Goal: Information Seeking & Learning: Understand process/instructions

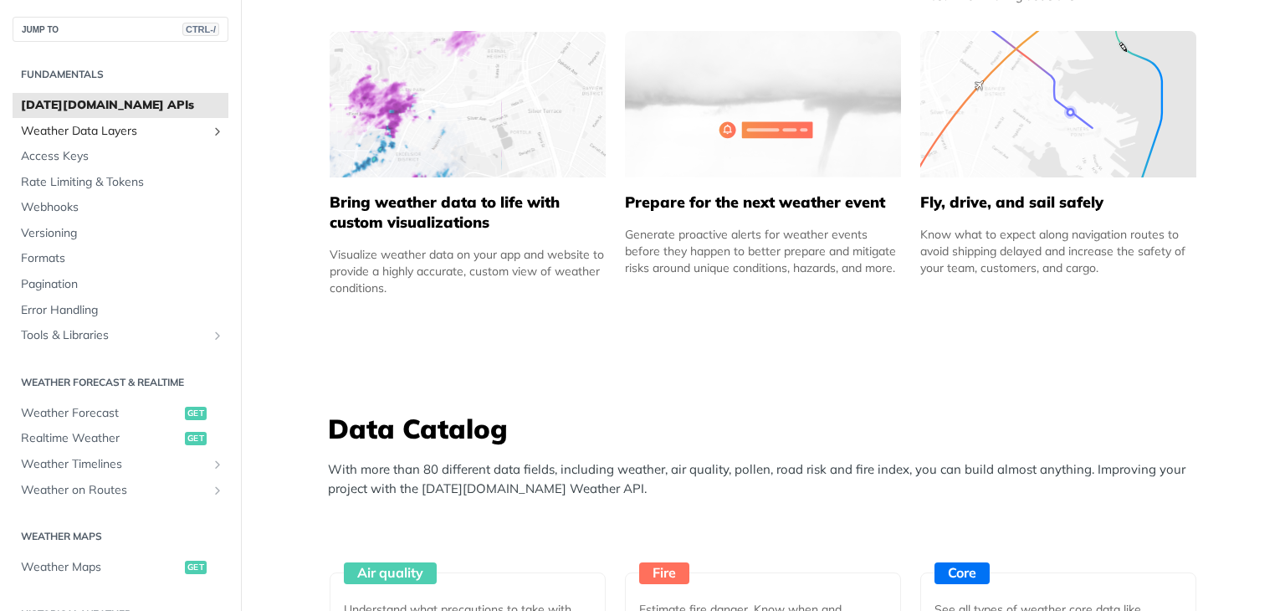
click at [188, 128] on span "Weather Data Layers" at bounding box center [114, 131] width 186 height 17
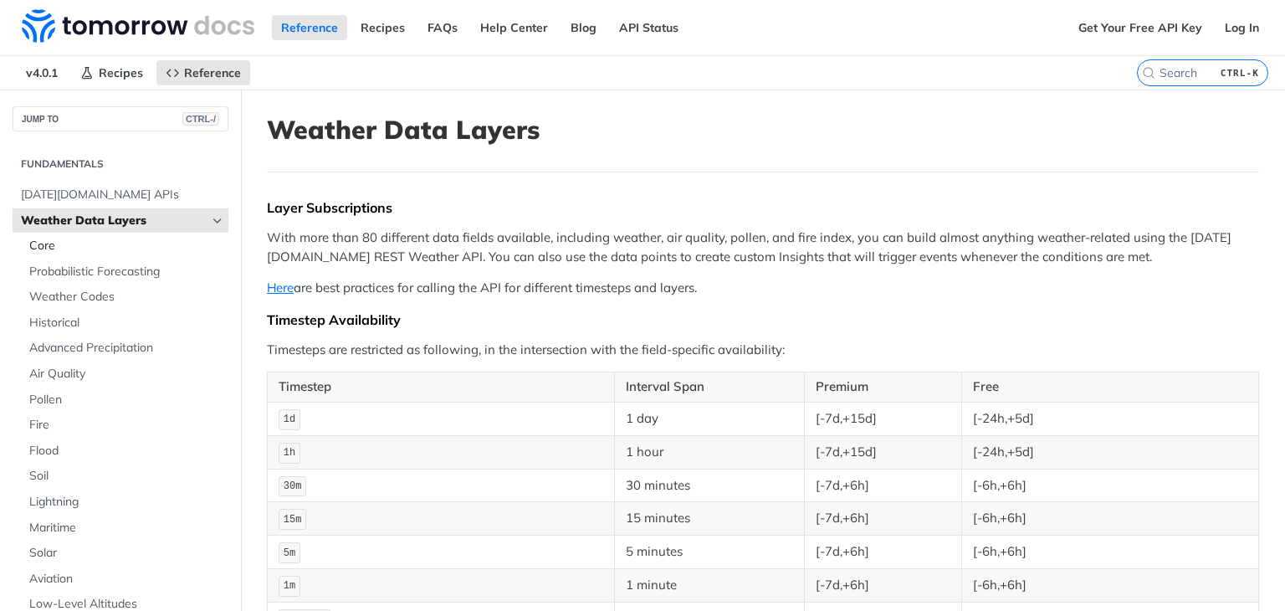
click at [41, 242] on span "Core" at bounding box center [126, 246] width 195 height 17
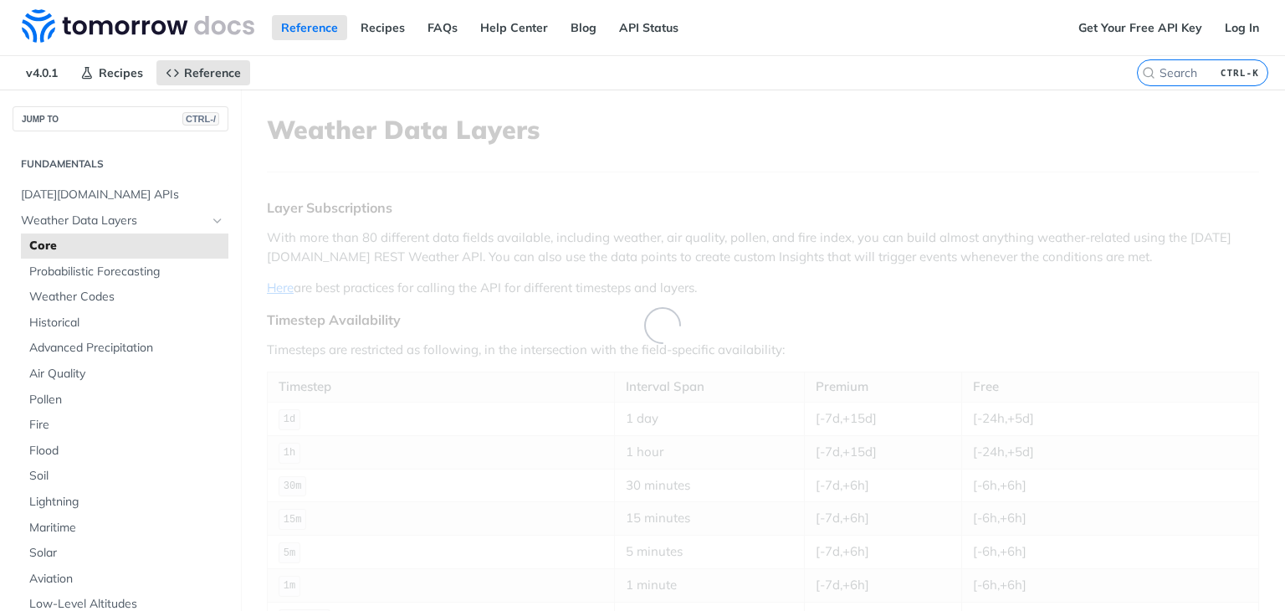
click at [41, 242] on span "Core" at bounding box center [126, 246] width 195 height 17
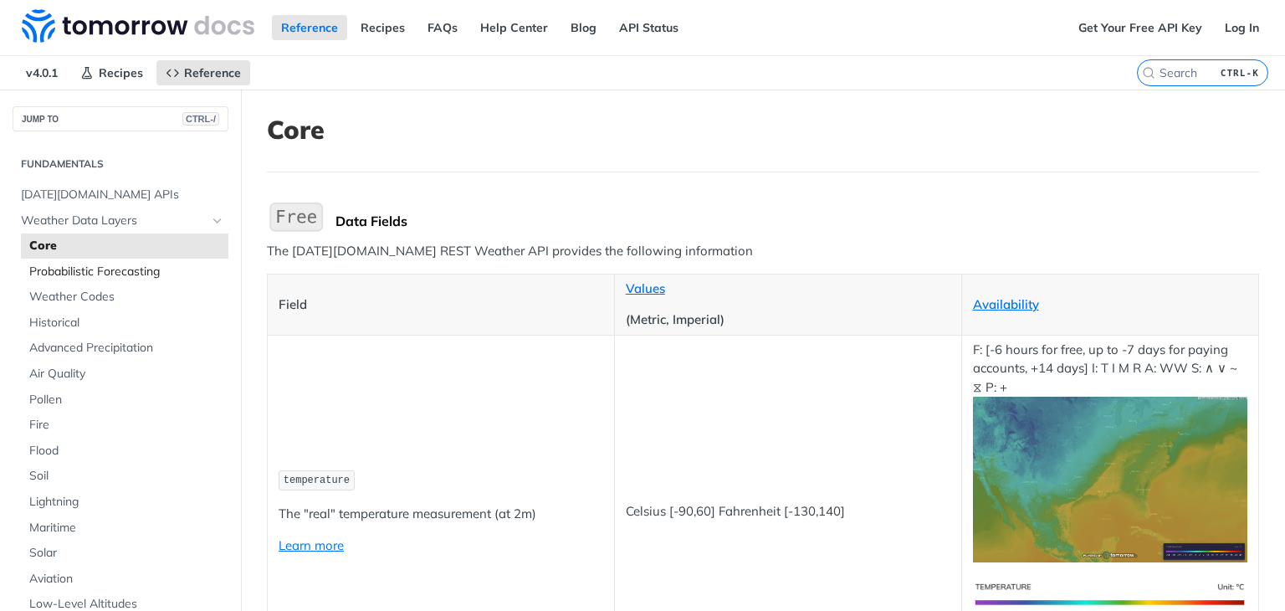
click at [141, 274] on span "Probabilistic Forecasting" at bounding box center [126, 272] width 195 height 17
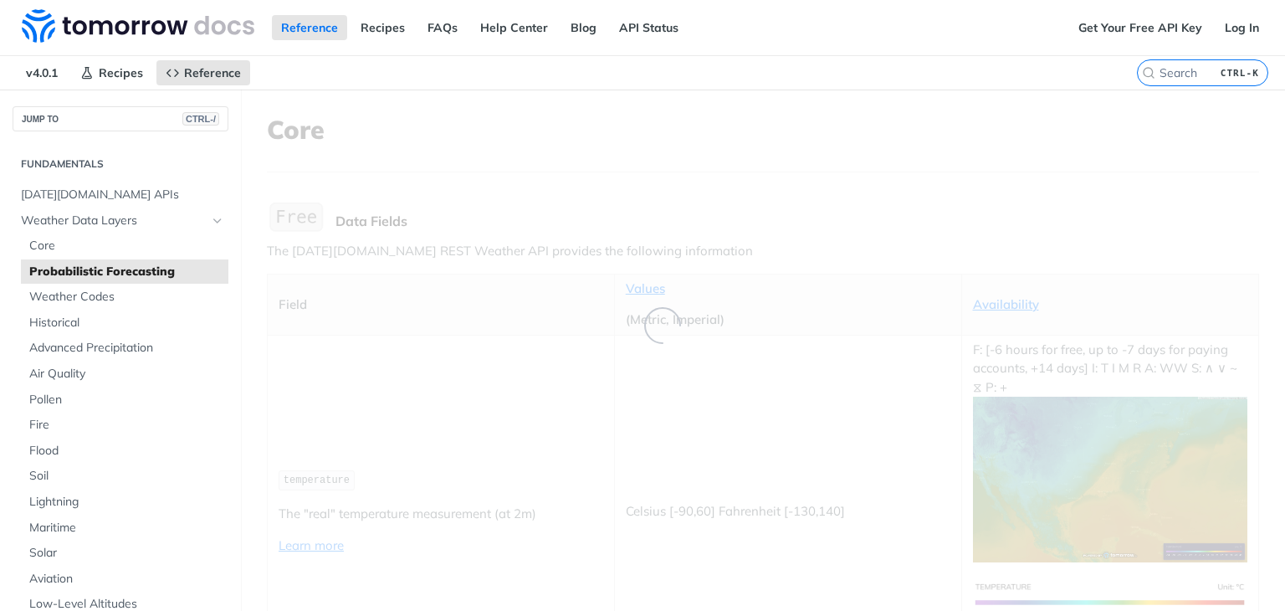
click at [141, 274] on span "Probabilistic Forecasting" at bounding box center [126, 272] width 195 height 17
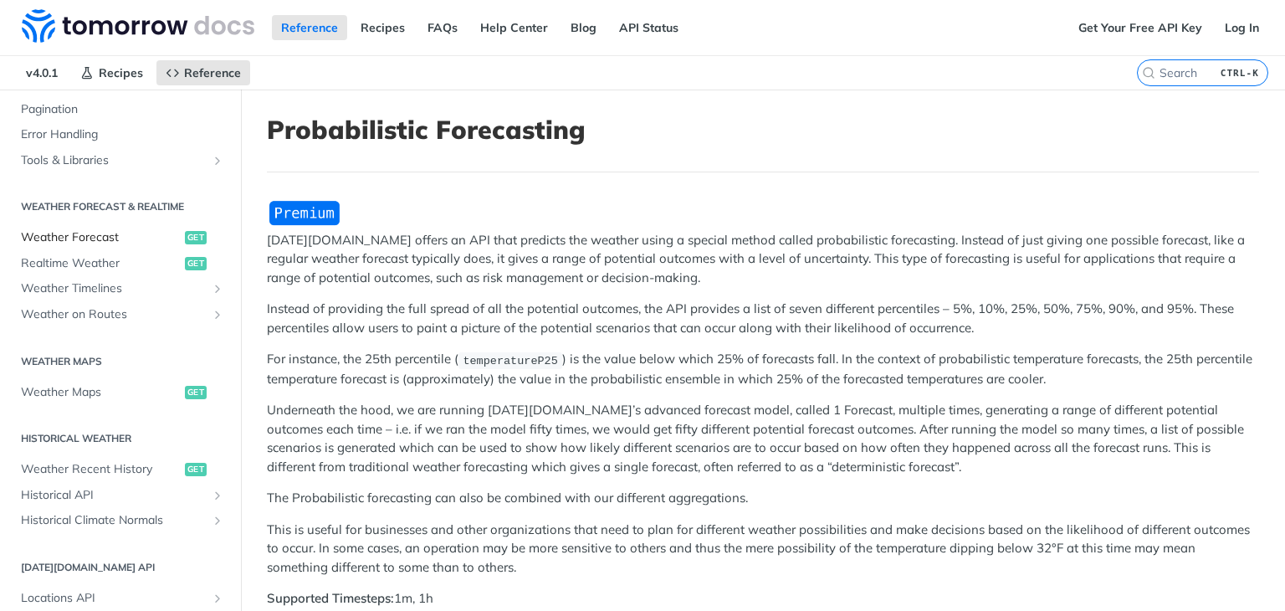
scroll to position [682, 0]
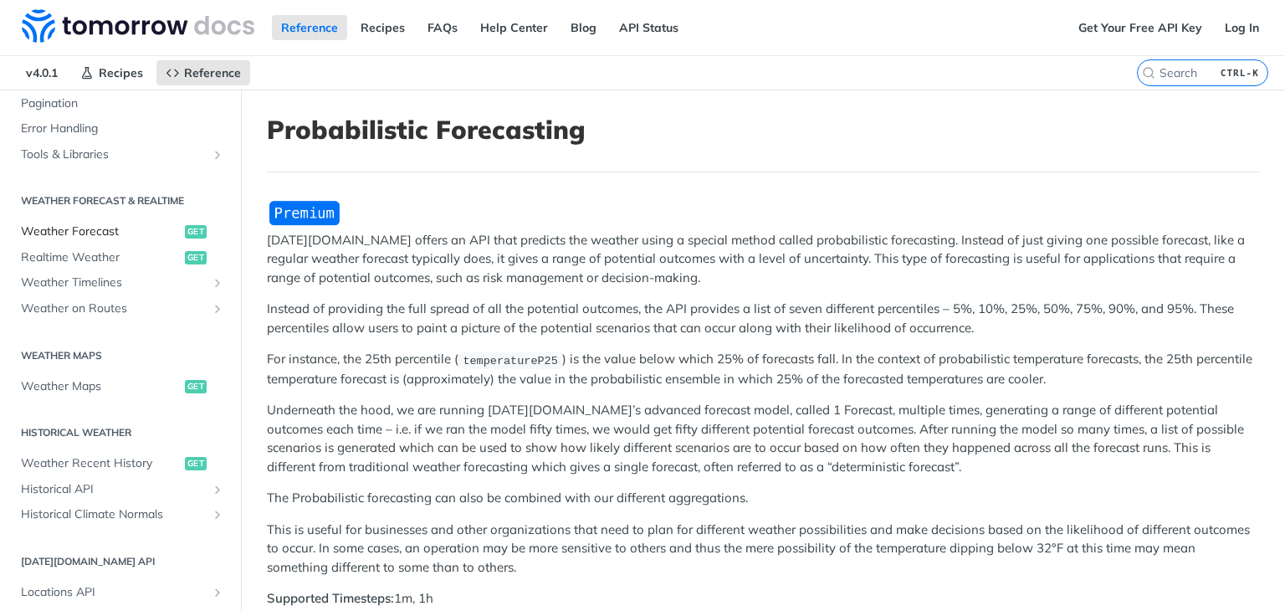
click at [100, 238] on span "Weather Forecast" at bounding box center [101, 231] width 160 height 17
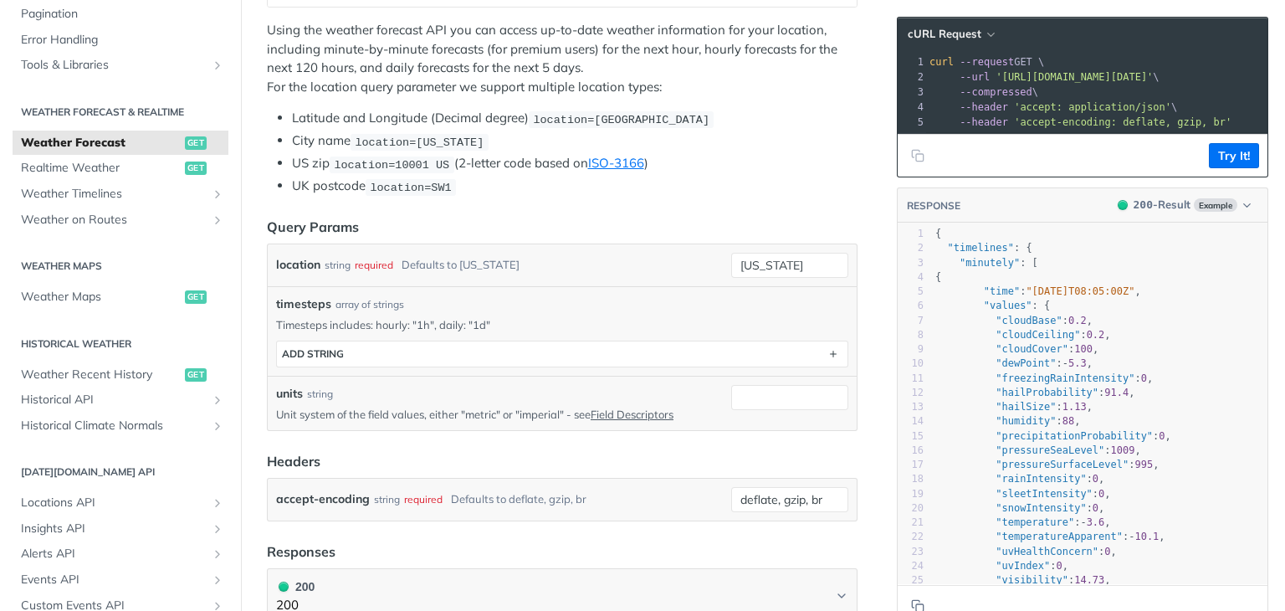
scroll to position [331, 0]
click at [783, 263] on input "[US_STATE]" at bounding box center [789, 264] width 117 height 25
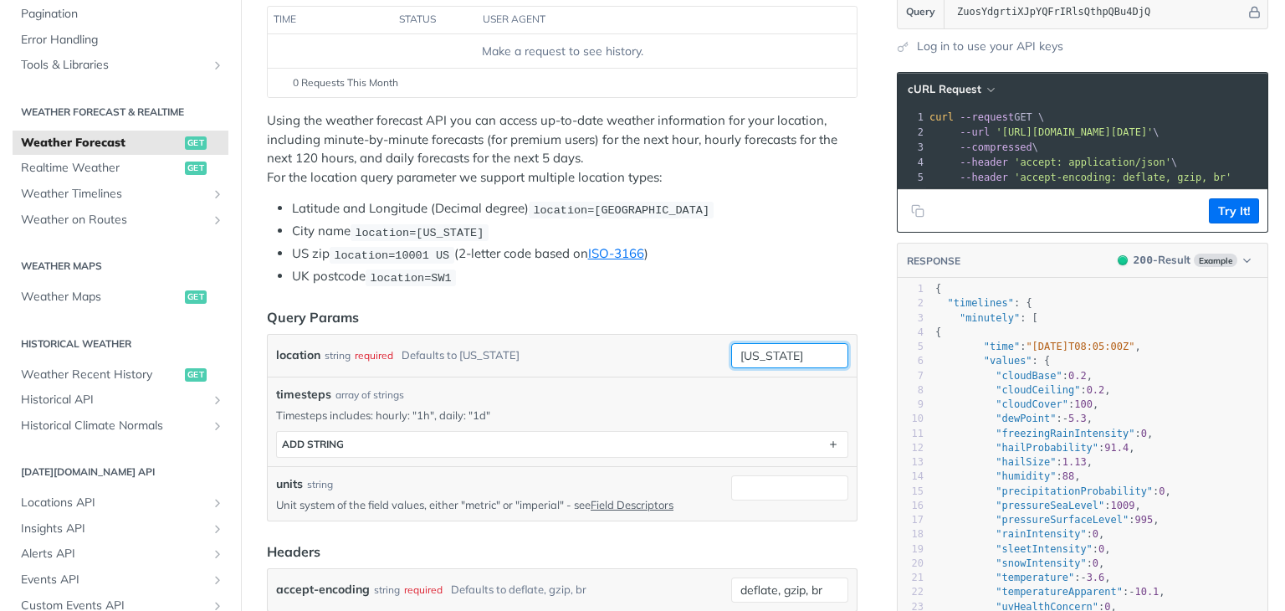
scroll to position [248, 0]
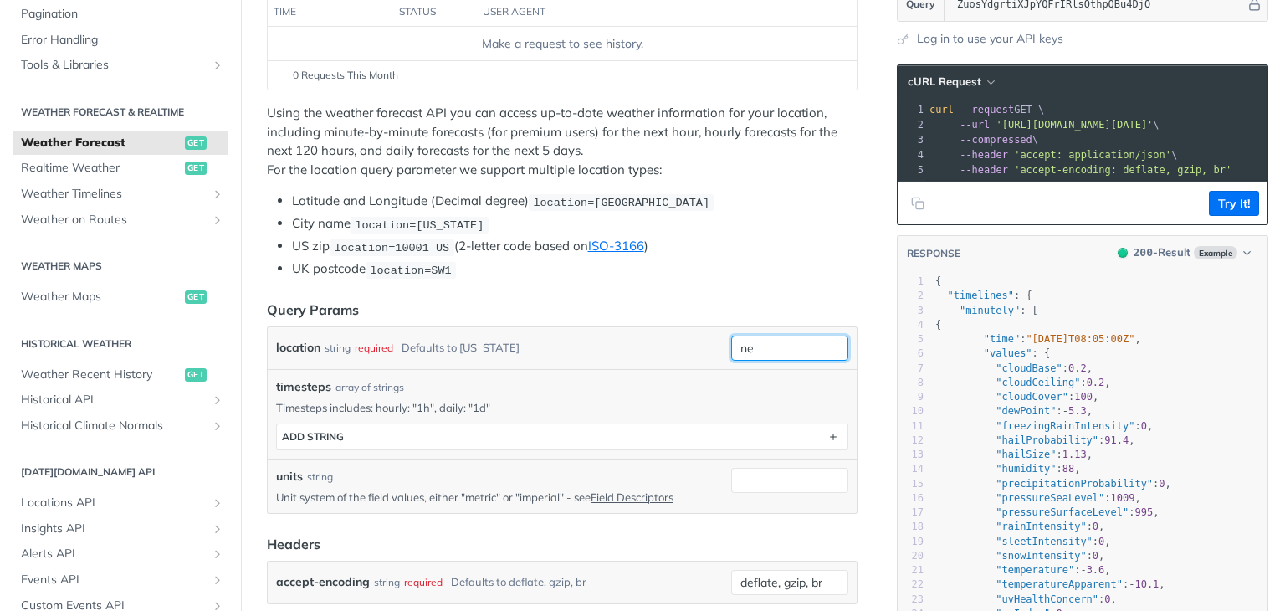
type input "n"
type input "H"
type input "Durgapur"
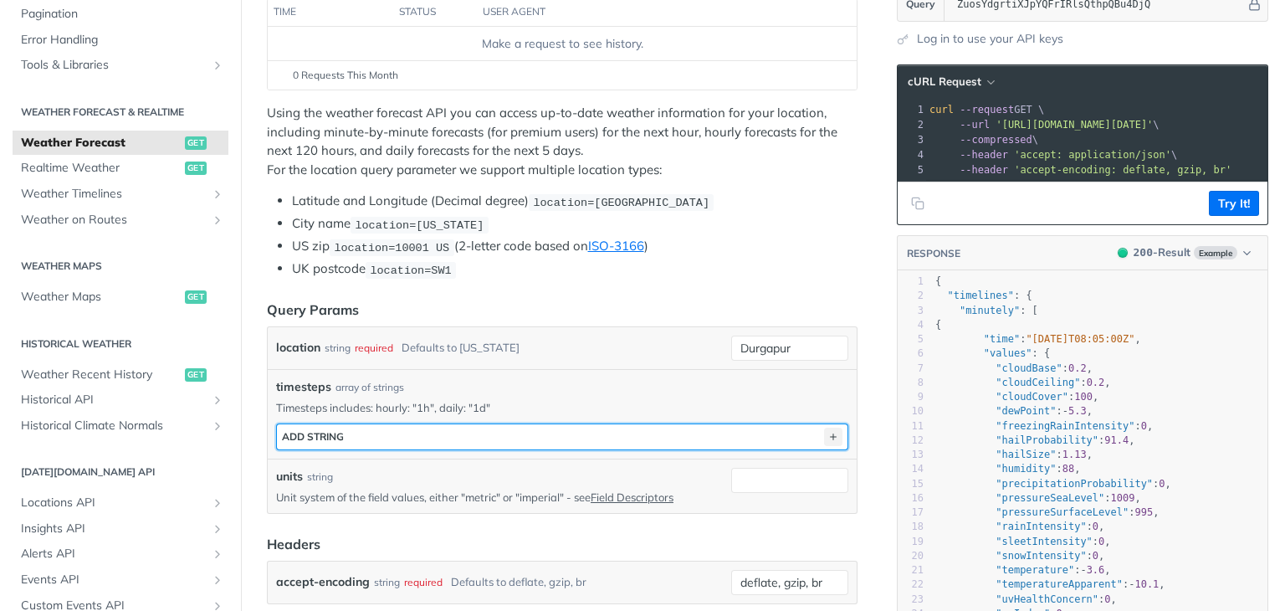
click at [824, 433] on icon "button" at bounding box center [833, 437] width 18 height 18
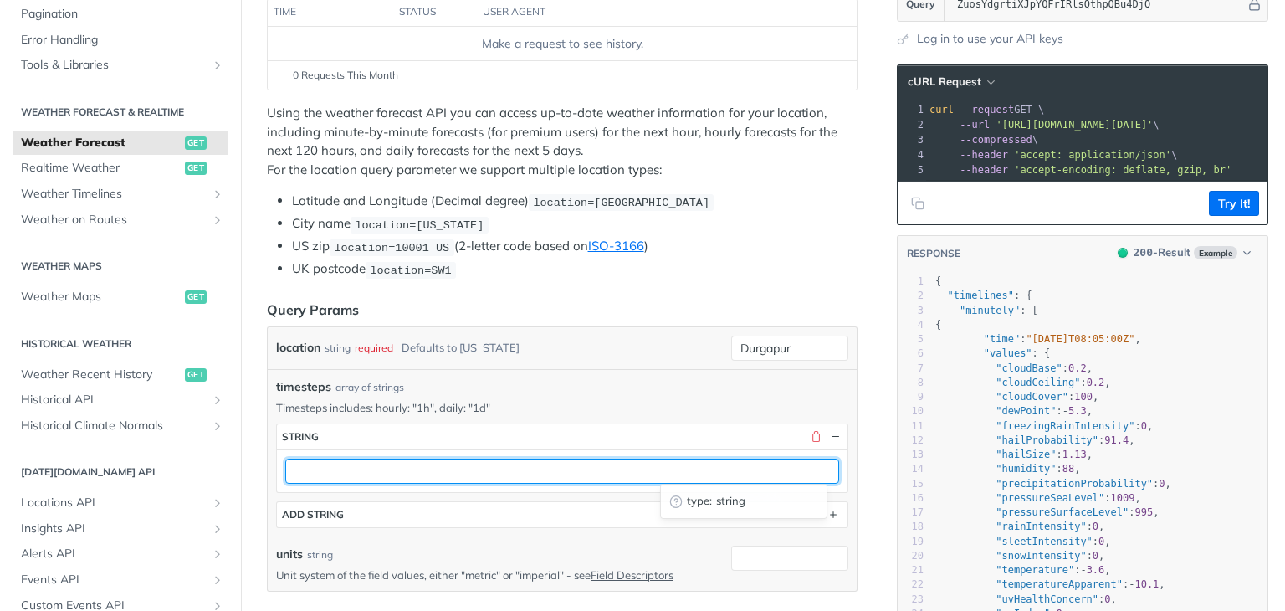
click at [616, 467] on input "text" at bounding box center [562, 471] width 554 height 25
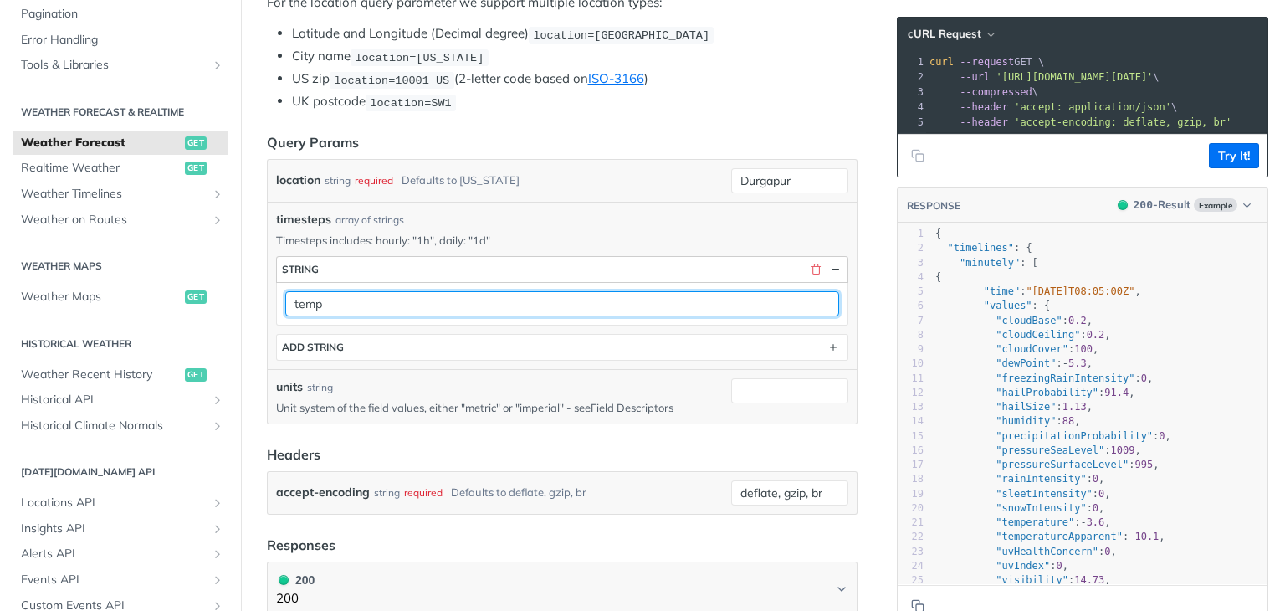
scroll to position [422, 0]
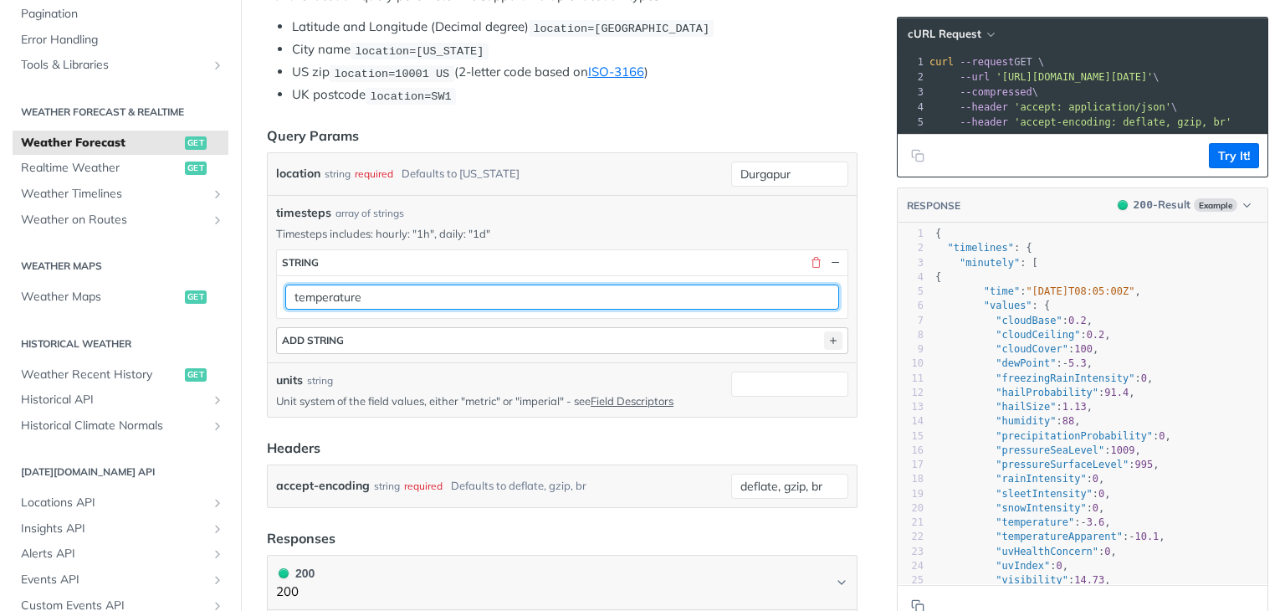
type input "temperature"
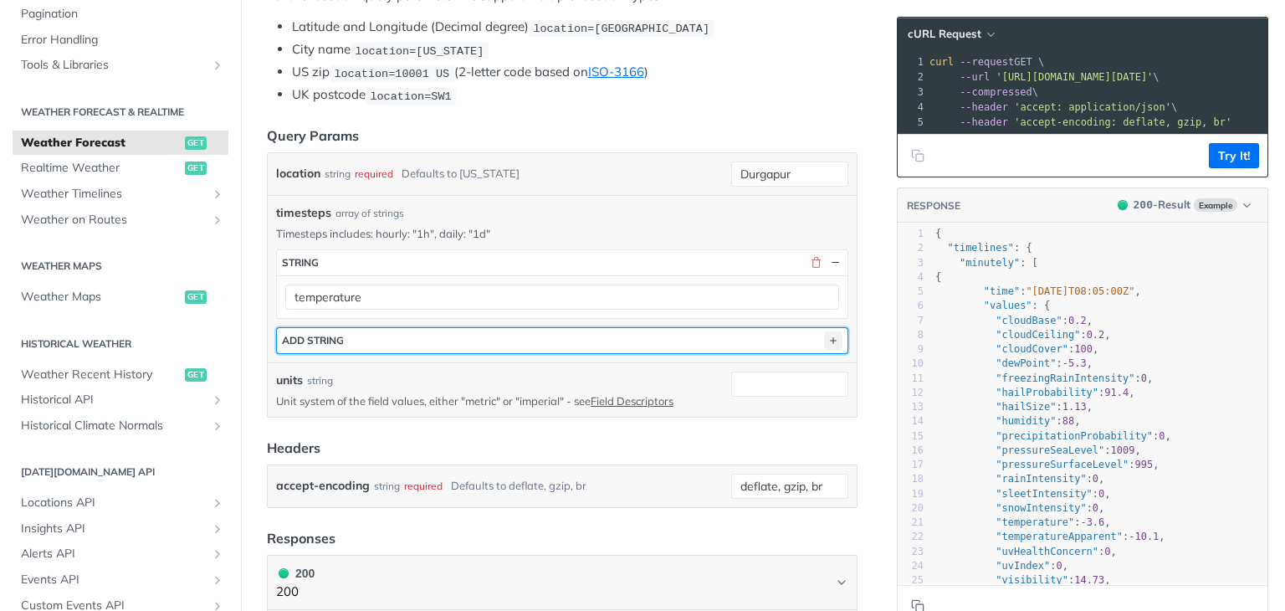
click at [824, 337] on icon "button" at bounding box center [833, 340] width 18 height 18
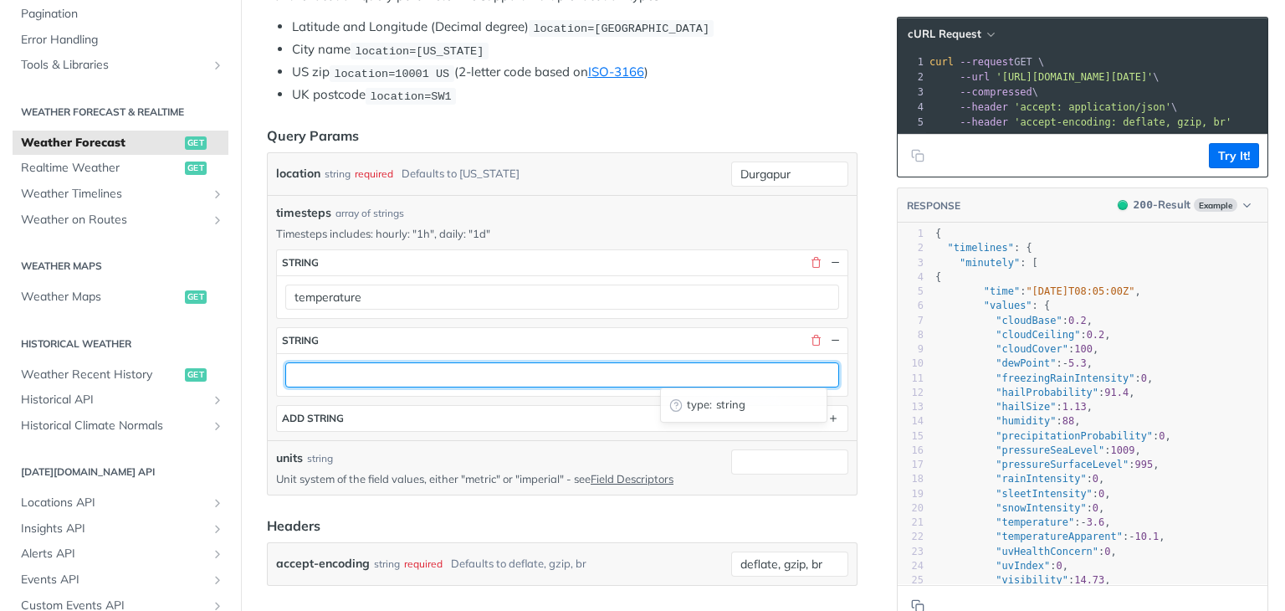
click at [704, 370] on input "text" at bounding box center [562, 374] width 554 height 25
click at [648, 370] on input "text" at bounding box center [562, 374] width 554 height 25
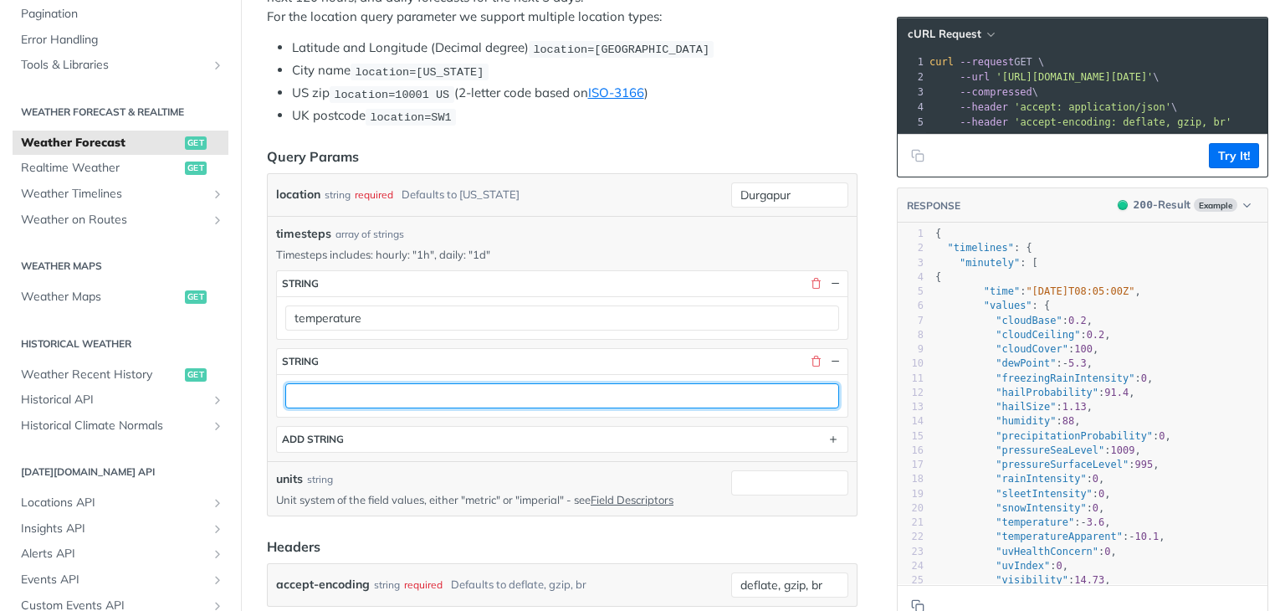
scroll to position [393, 0]
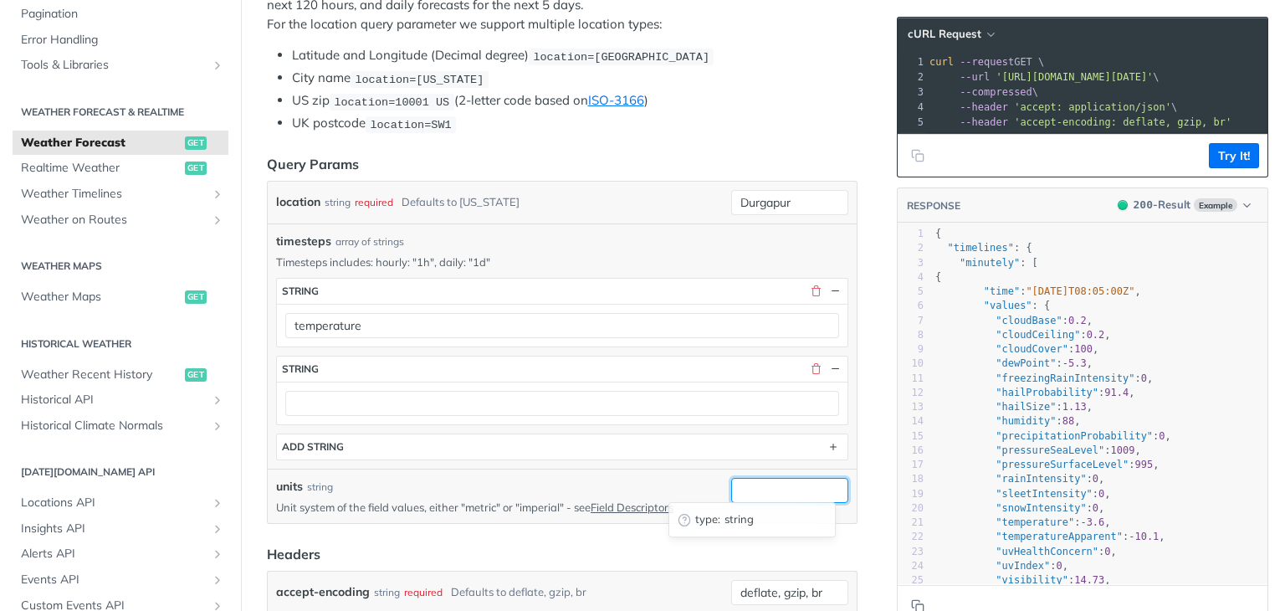
click at [743, 482] on input "units" at bounding box center [789, 490] width 117 height 25
type input "metric"
click at [586, 530] on form "Query Params location string required Defaults to [US_STATE] Durgapur timesteps…" at bounding box center [562, 384] width 591 height 460
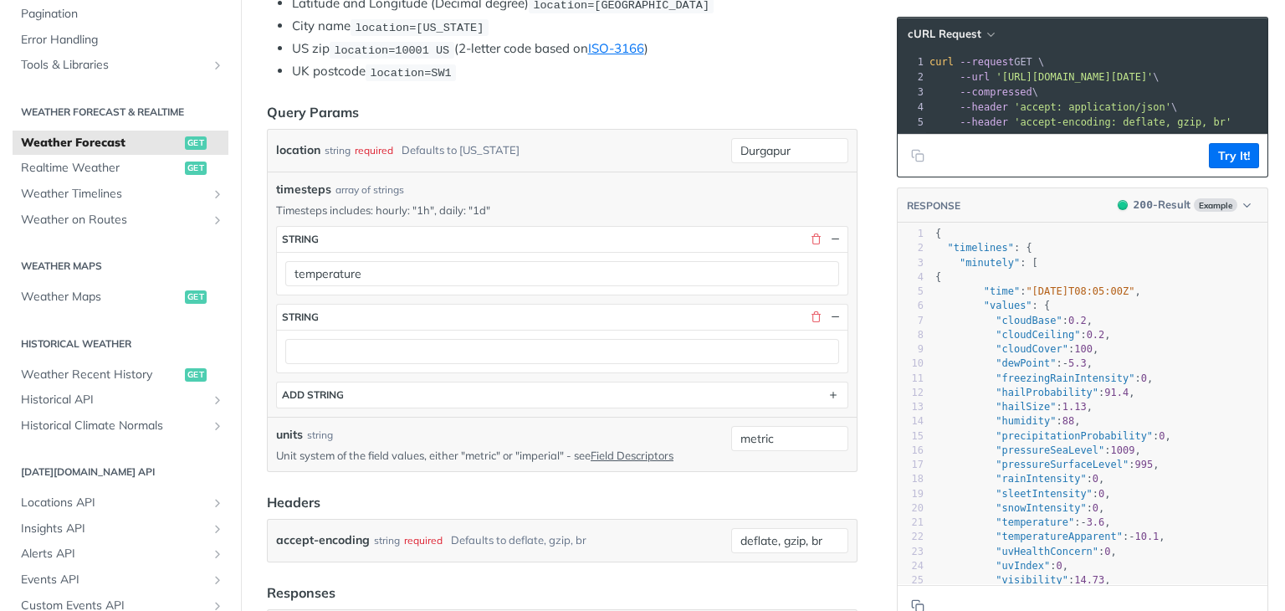
scroll to position [447, 0]
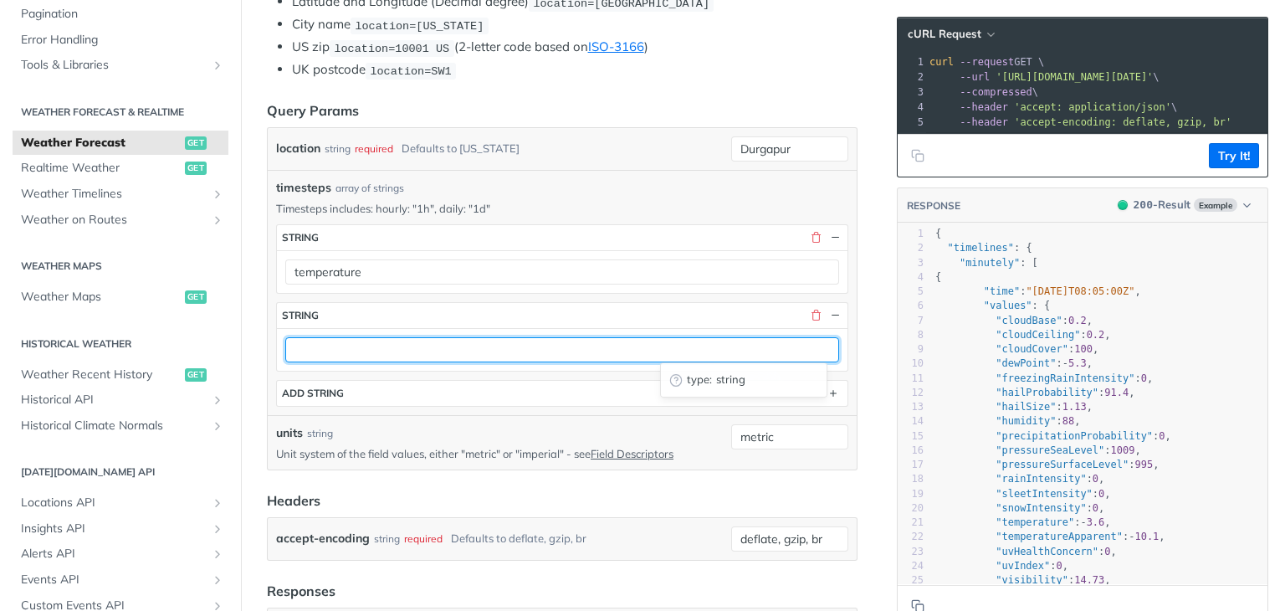
click at [643, 337] on input "text" at bounding box center [562, 349] width 554 height 25
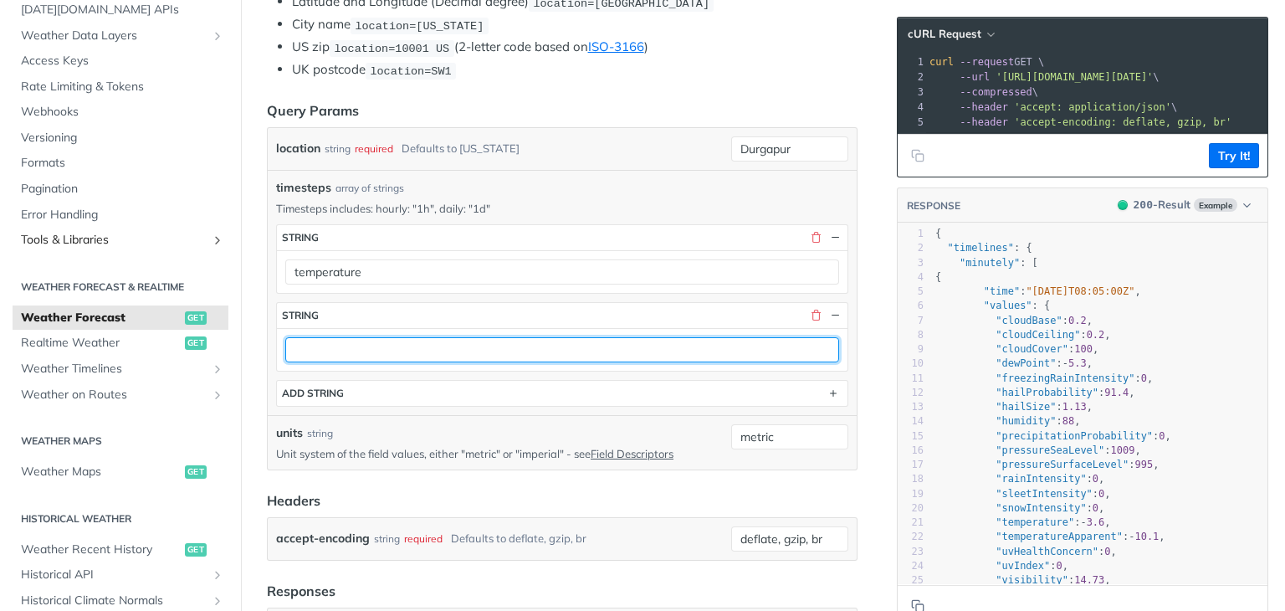
scroll to position [0, 0]
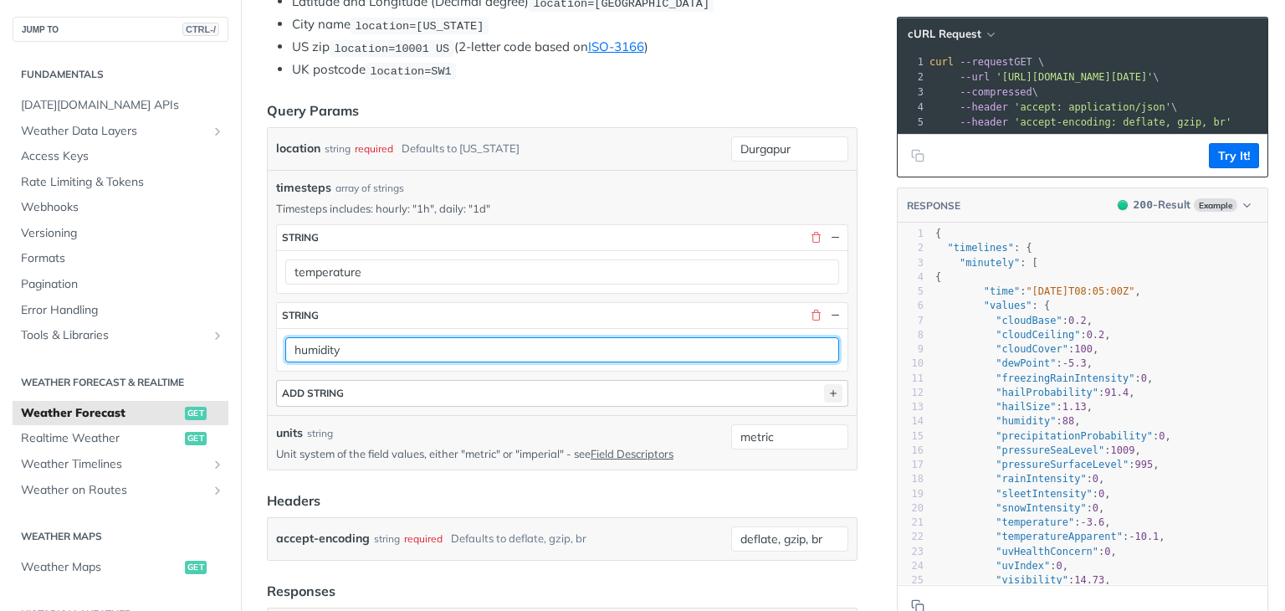
type input "humidity"
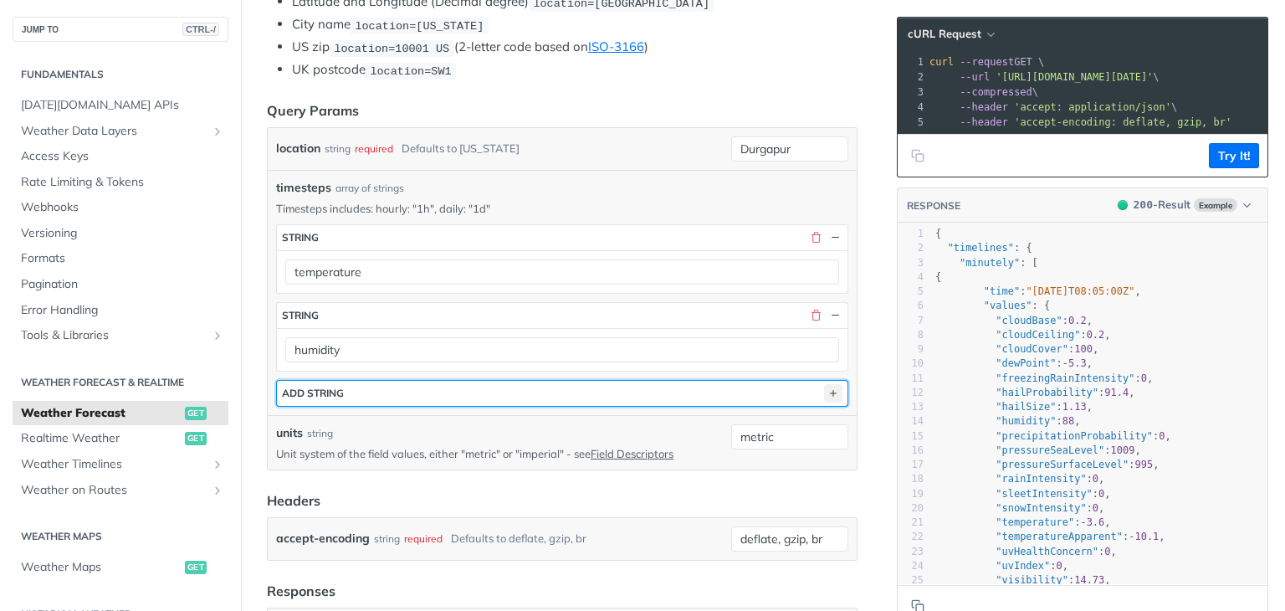
click at [824, 388] on icon "button" at bounding box center [833, 393] width 18 height 18
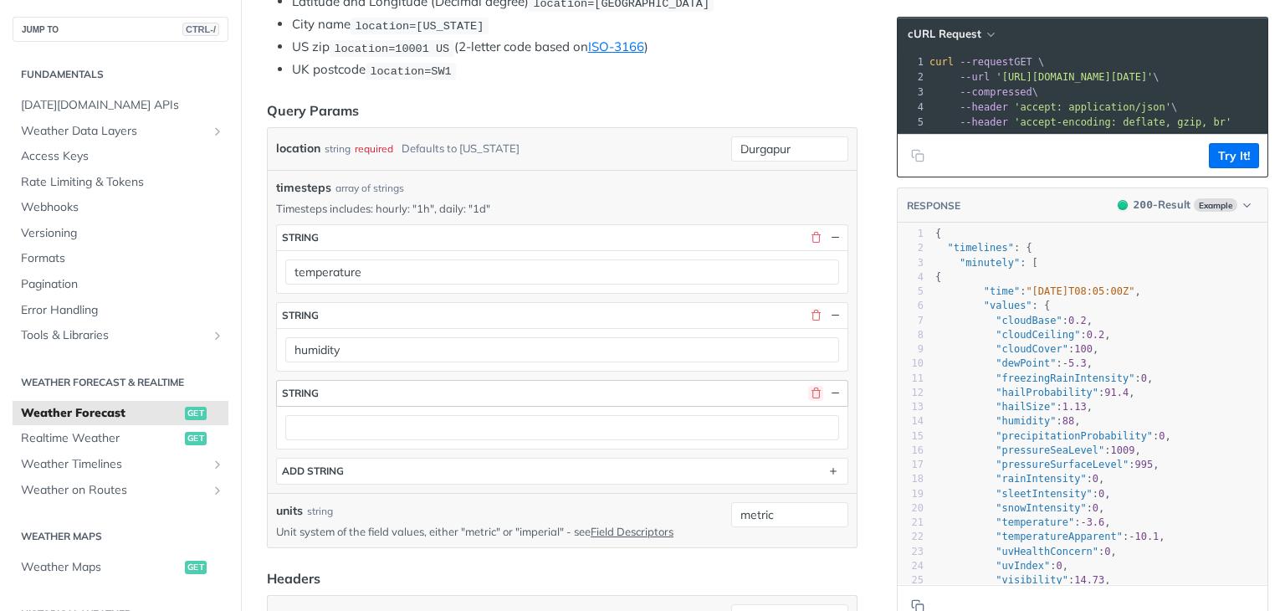
click at [808, 388] on button "button" at bounding box center [815, 393] width 15 height 15
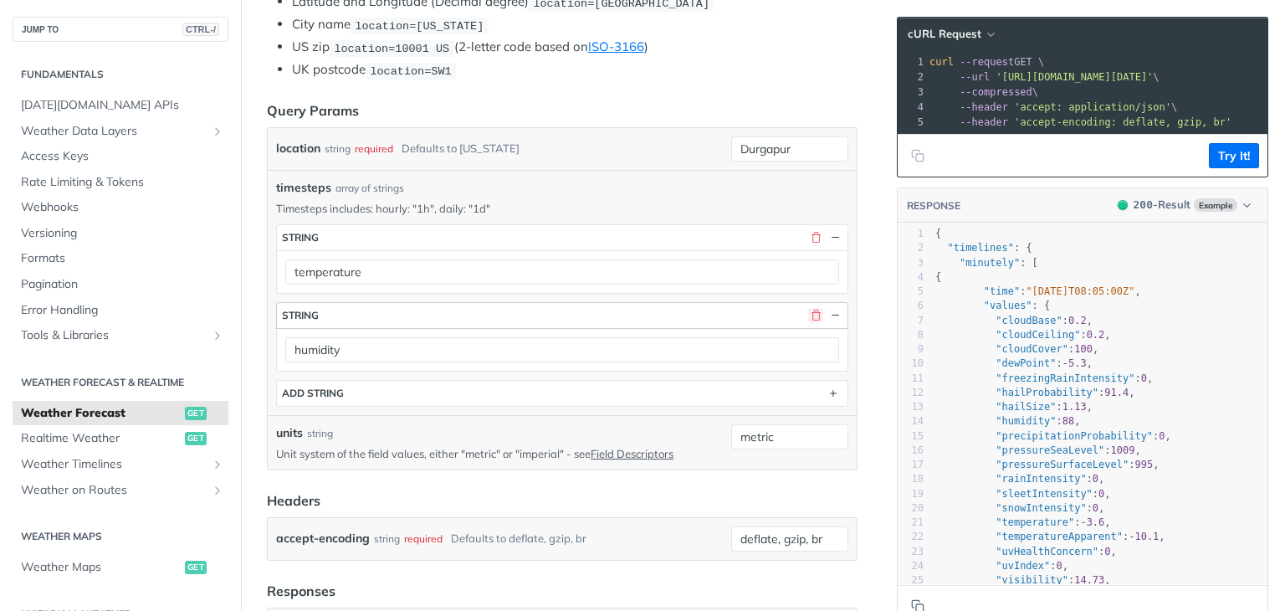
click at [808, 308] on button "button" at bounding box center [815, 315] width 15 height 15
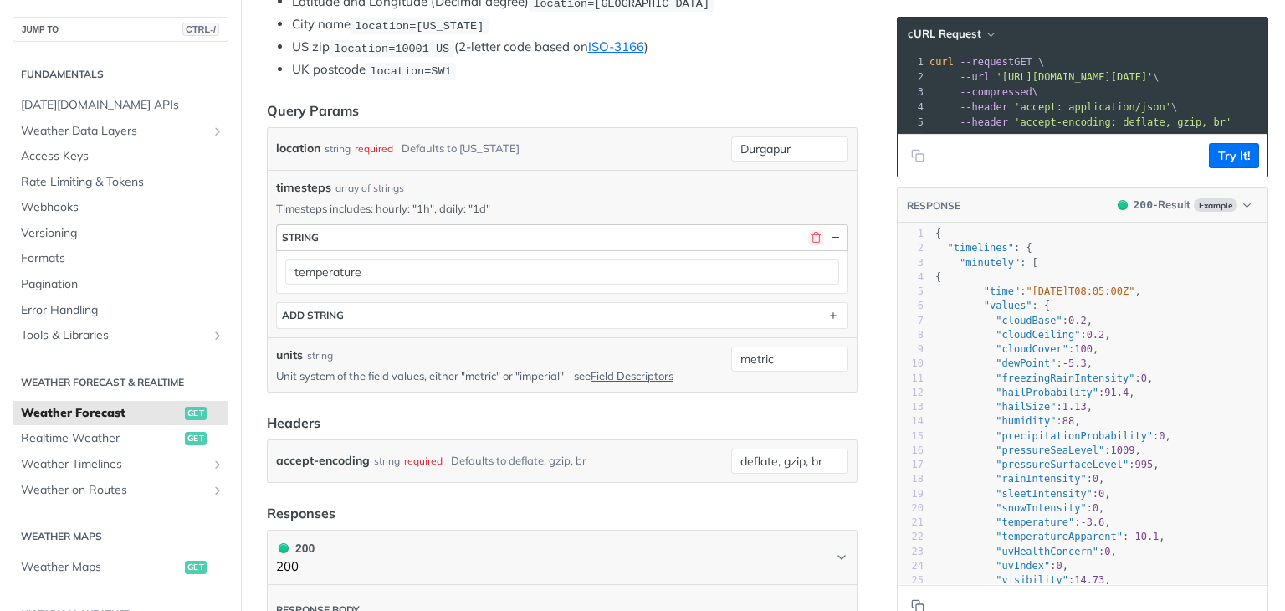
click at [808, 230] on button "button" at bounding box center [815, 237] width 15 height 15
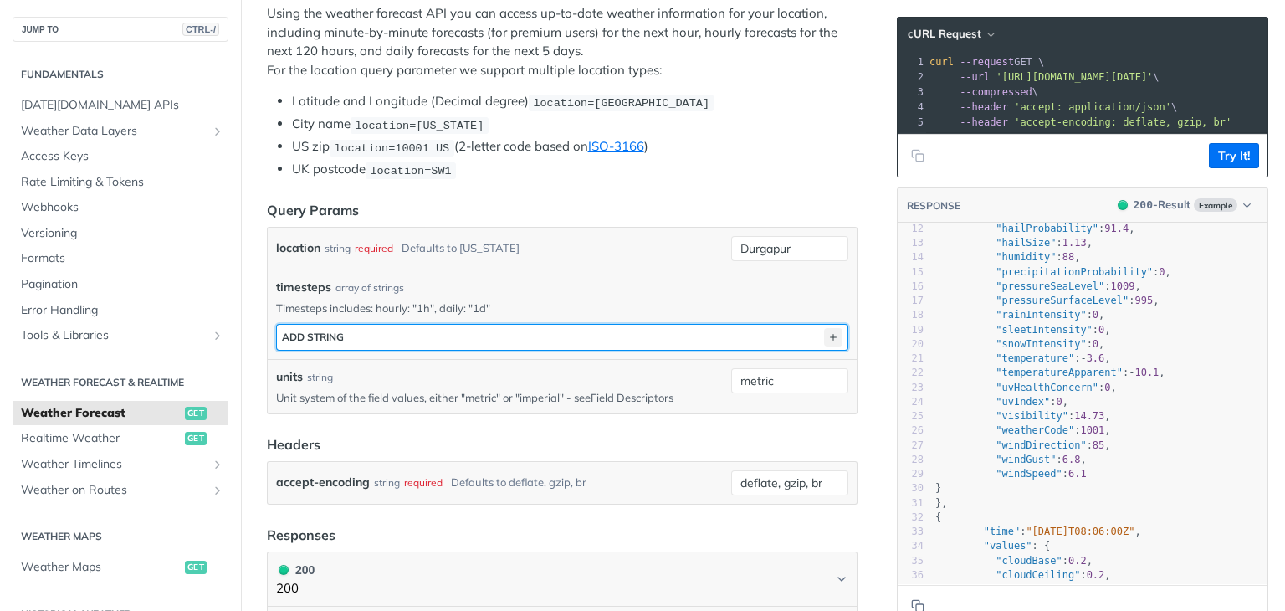
click at [827, 328] on icon "button" at bounding box center [833, 337] width 18 height 18
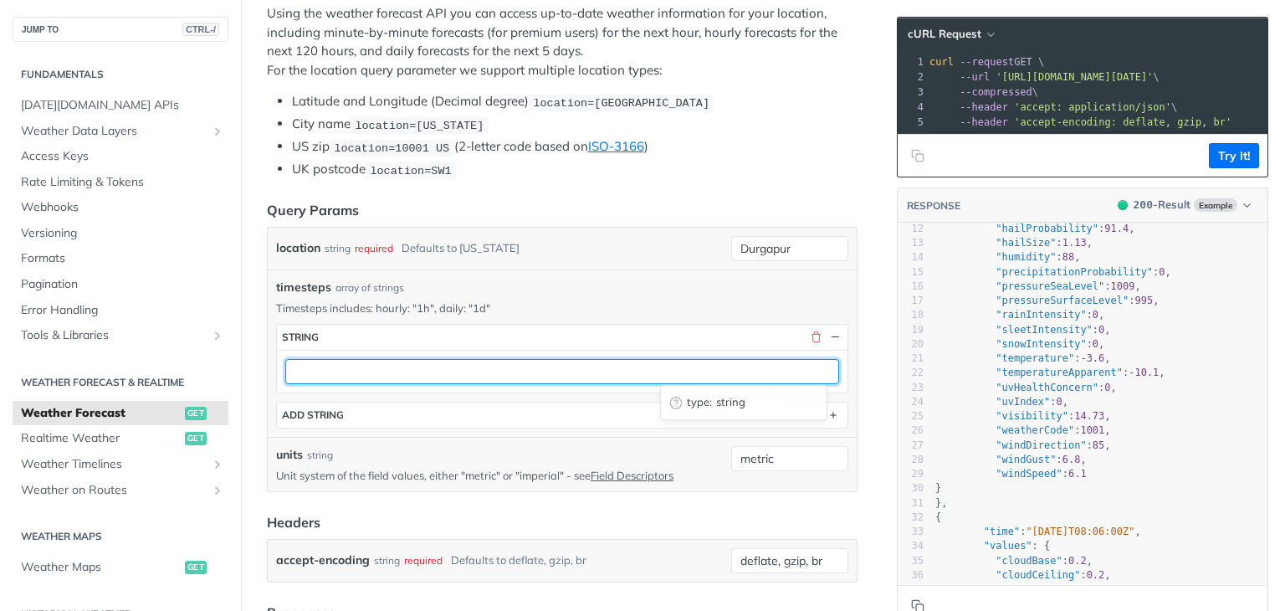
click at [696, 368] on input "text" at bounding box center [562, 371] width 554 height 25
type input "1h"
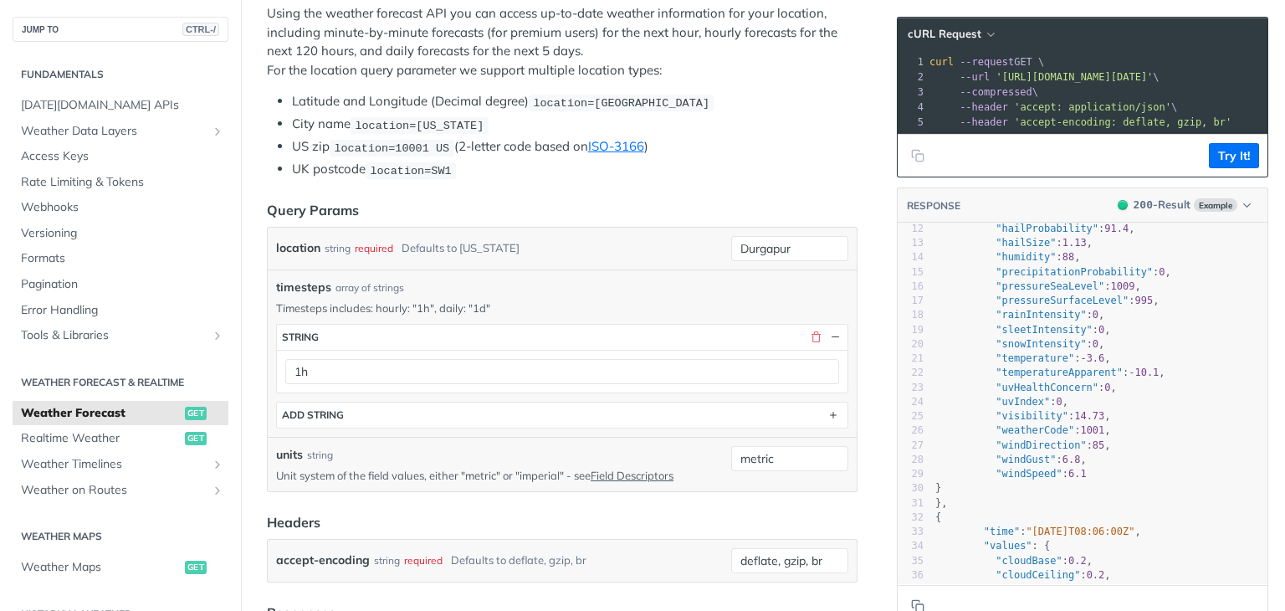
click at [606, 387] on div "1h" at bounding box center [562, 371] width 571 height 43
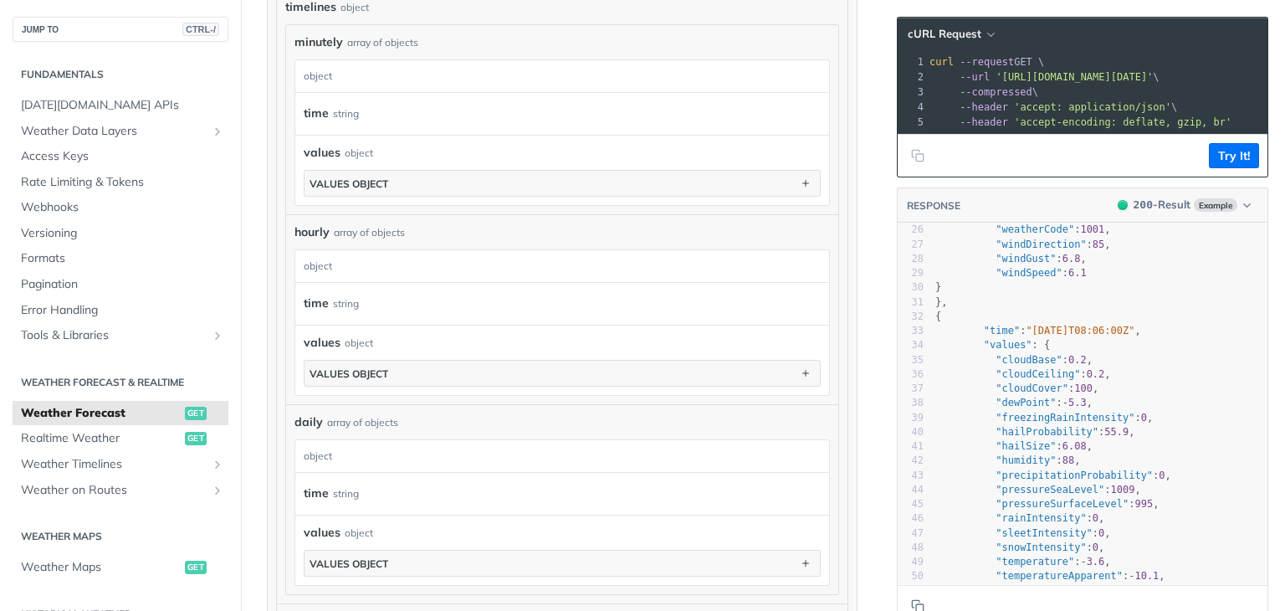
scroll to position [1116, 0]
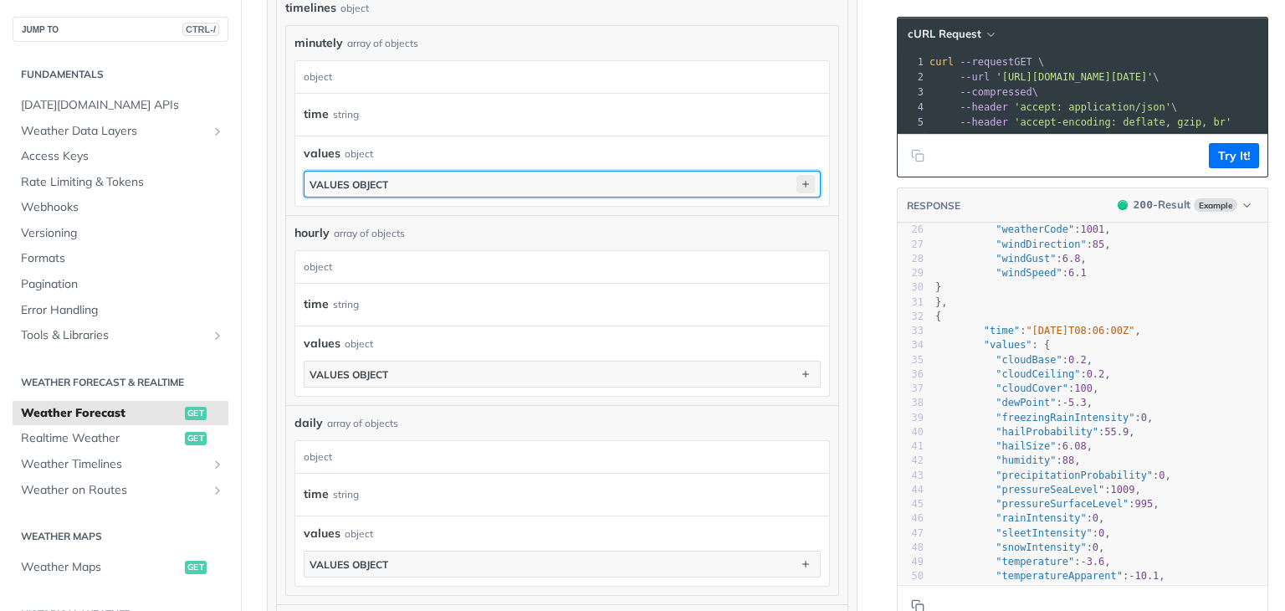
click at [797, 182] on icon "button" at bounding box center [806, 184] width 18 height 18
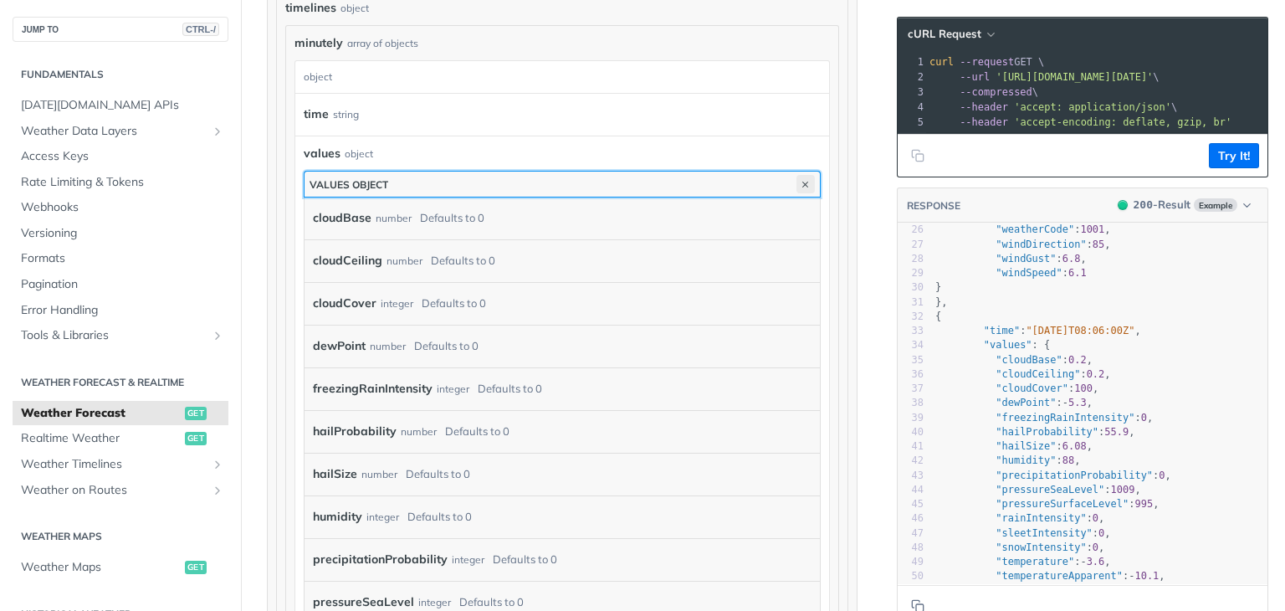
click at [797, 182] on icon "button" at bounding box center [806, 184] width 18 height 18
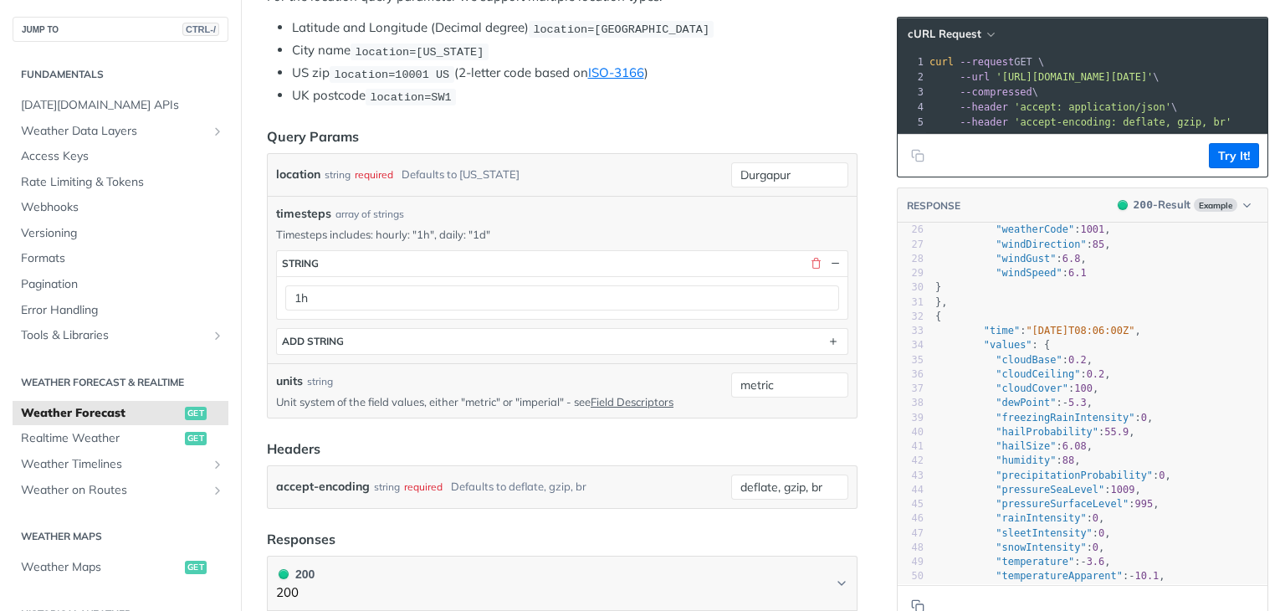
scroll to position [65, 0]
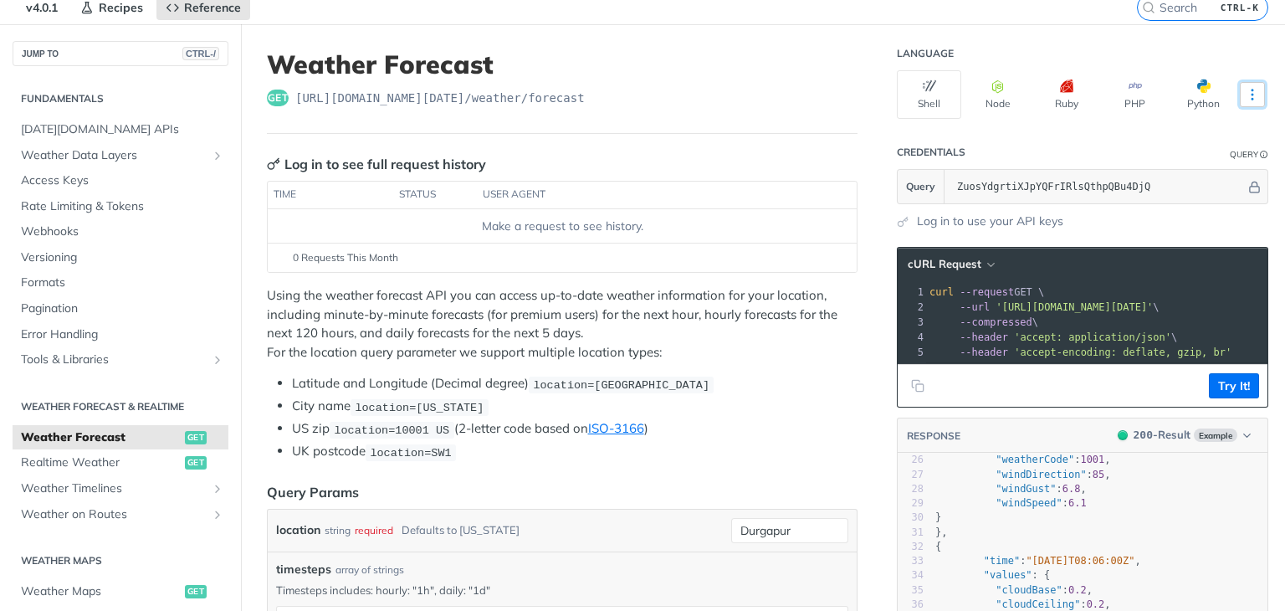
click at [1245, 87] on icon "More ellipsis" at bounding box center [1252, 94] width 15 height 15
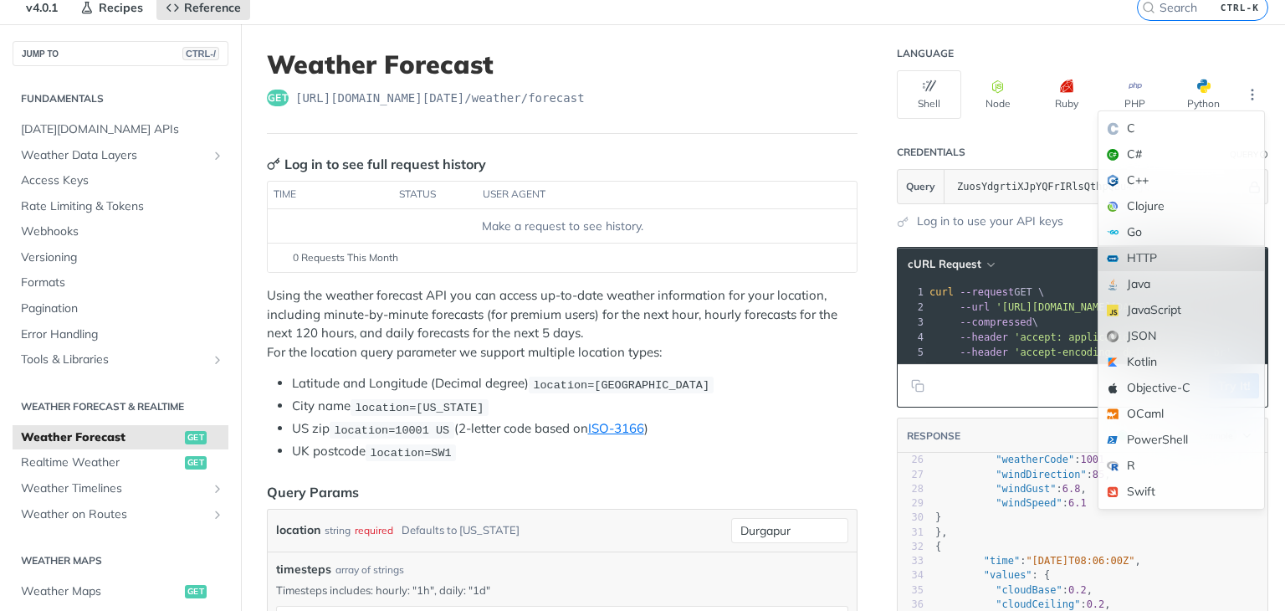
click at [1164, 245] on div "HTTP" at bounding box center [1182, 258] width 166 height 26
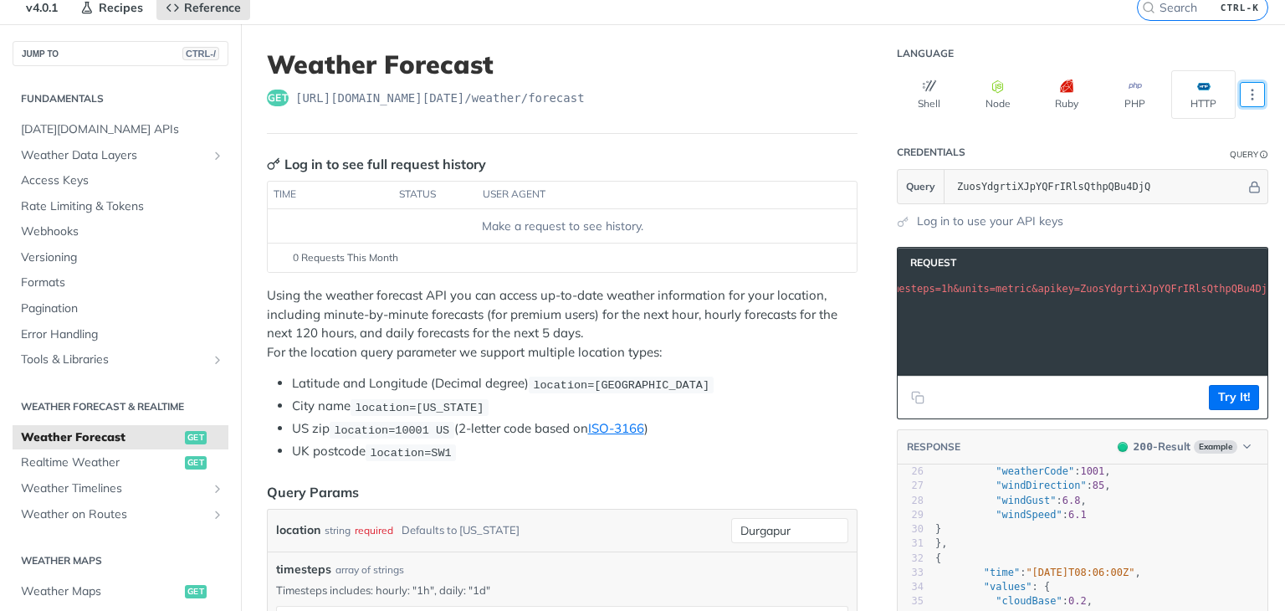
scroll to position [0, 0]
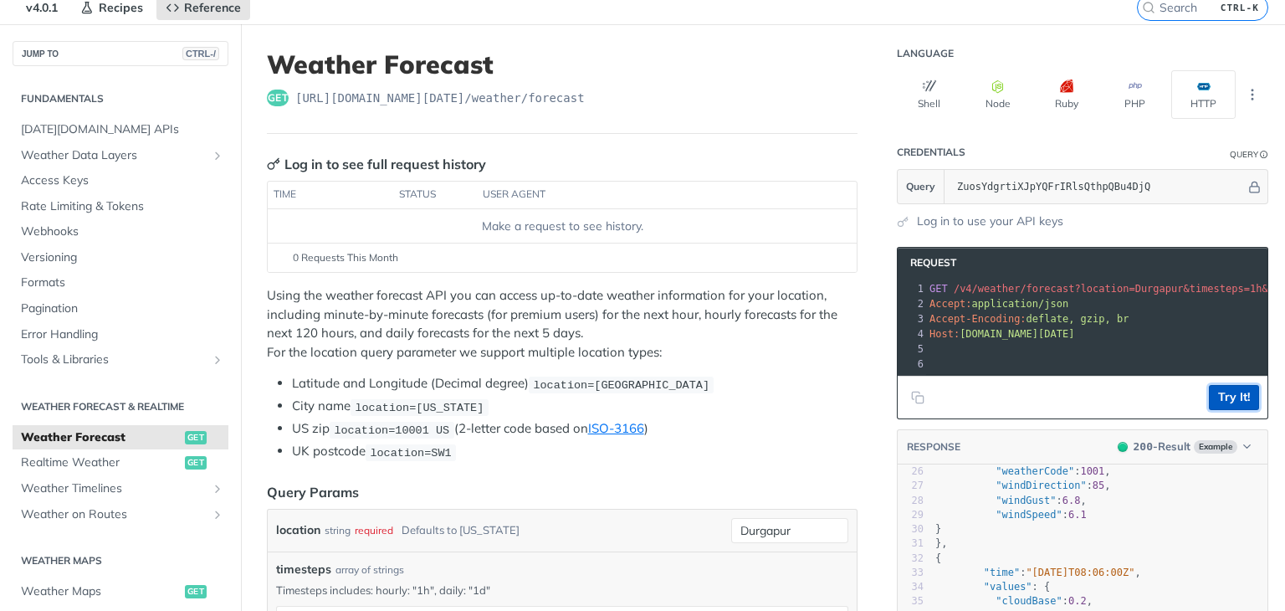
click at [1212, 410] on button "Try It!" at bounding box center [1234, 397] width 50 height 25
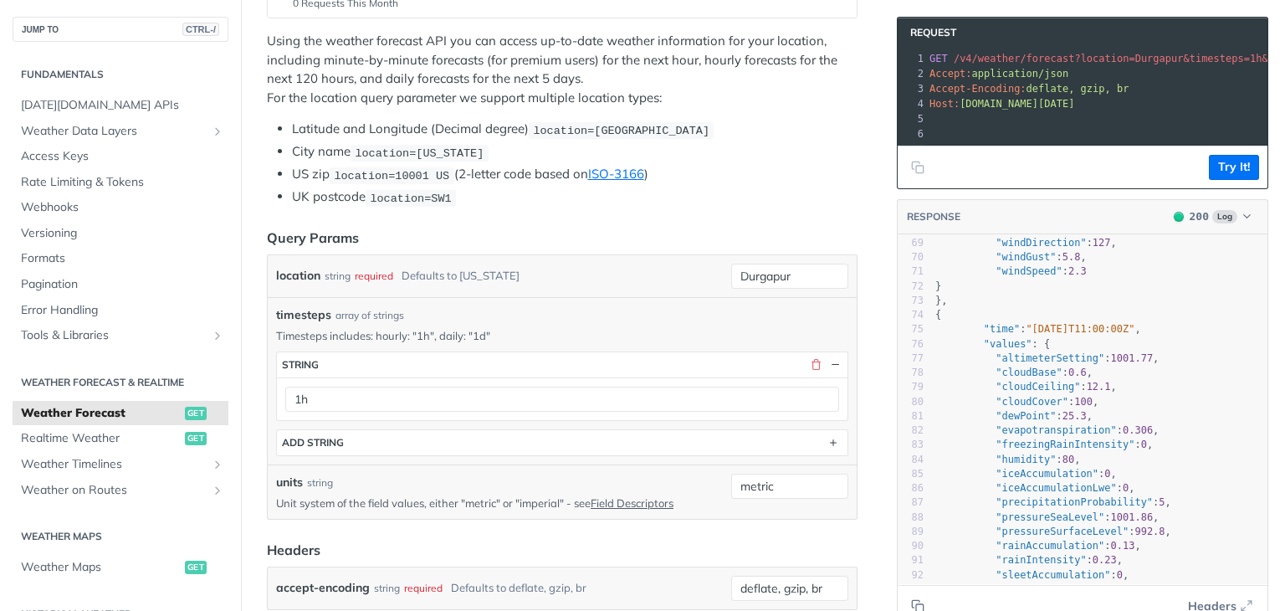
scroll to position [1834, 0]
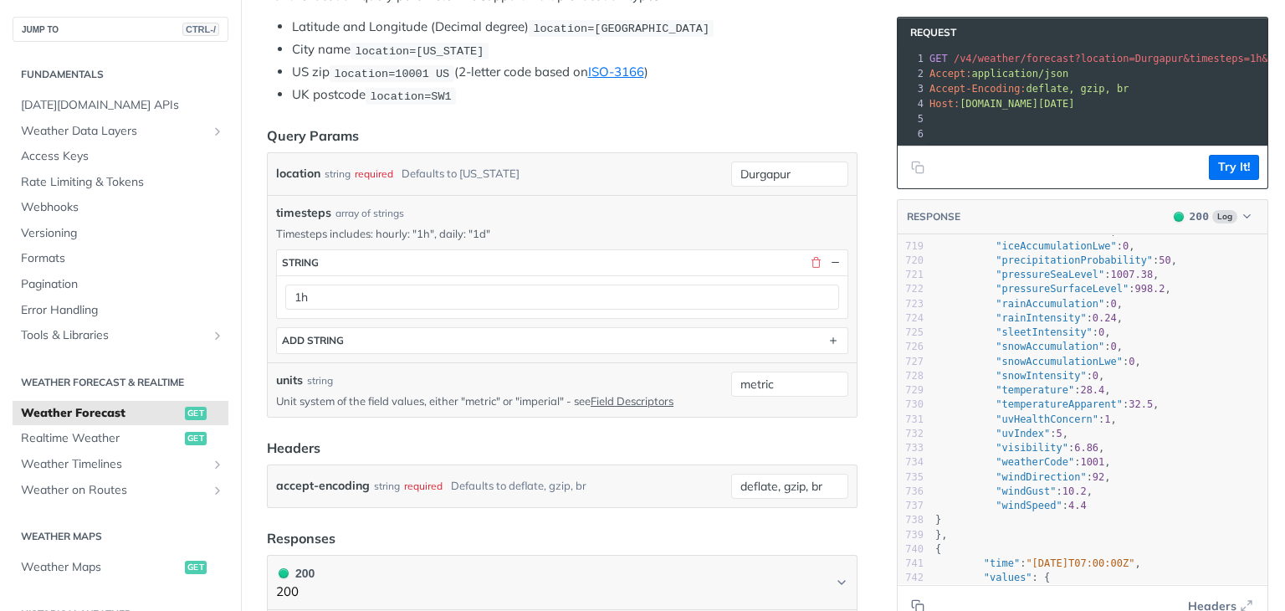
click at [444, 211] on div "timesteps array of strings" at bounding box center [562, 213] width 572 height 18
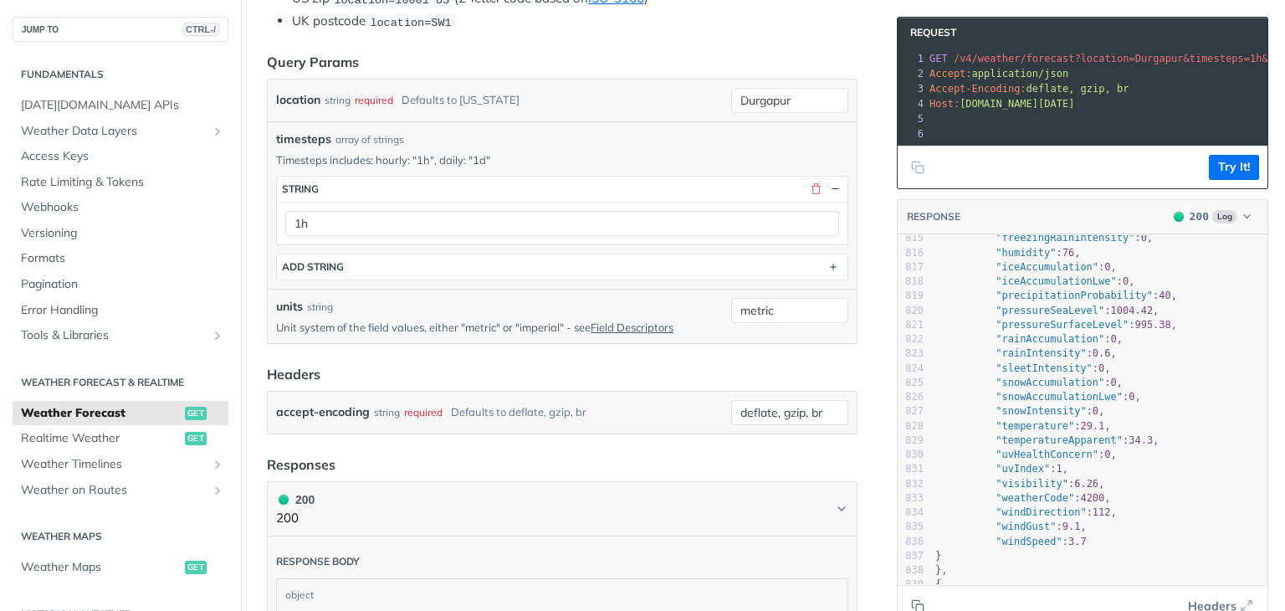
scroll to position [0, 0]
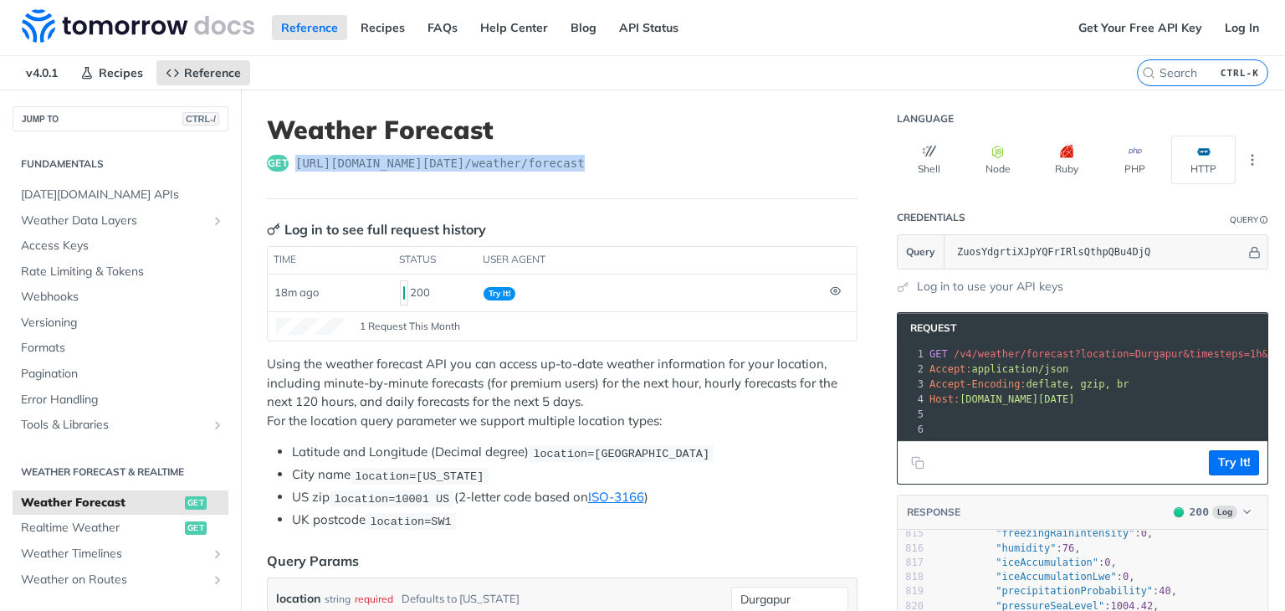
drag, startPoint x: 295, startPoint y: 158, endPoint x: 609, endPoint y: 146, distance: 314.9
click at [609, 146] on header "Weather Forecast get [URL][DOMAIN_NAME][DATE] /weather/forecast" at bounding box center [562, 157] width 591 height 85
copy span "[URL][DOMAIN_NAME][DATE] /weather/forecast"
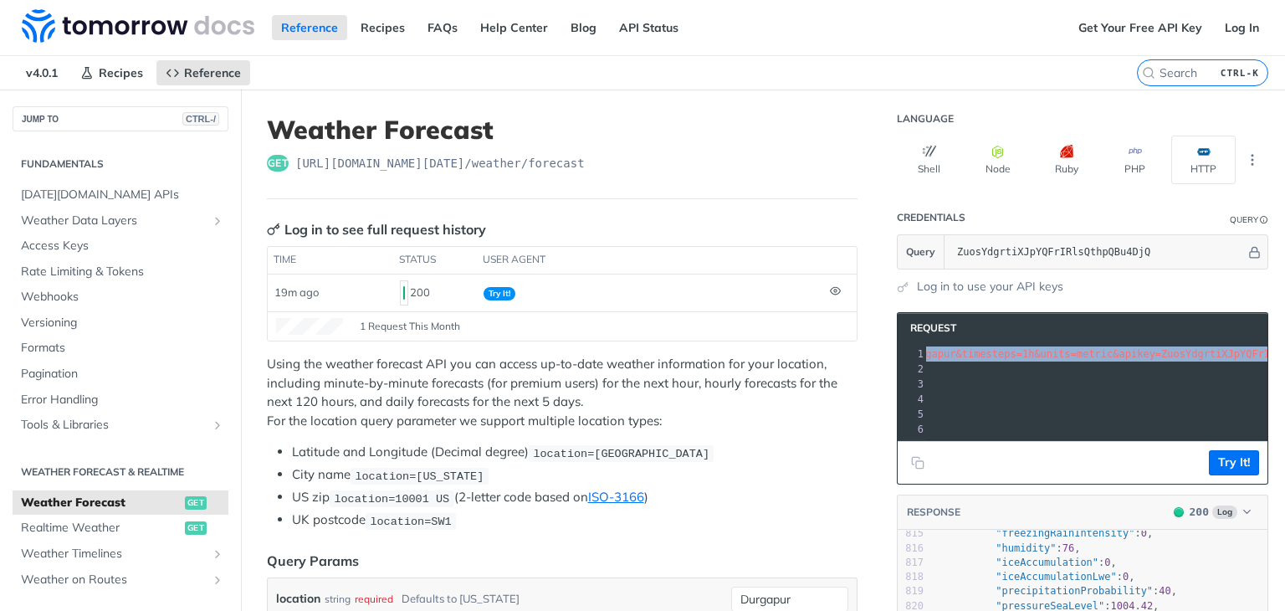
scroll to position [0, 309]
drag, startPoint x: 988, startPoint y: 353, endPoint x: 1205, endPoint y: 358, distance: 217.6
click at [1205, 358] on pre "GET /v4/weather/forecast?location=Durgapur&timesteps=1h&units=metric&apikey=Zuo…" at bounding box center [944, 353] width 652 height 15
copy span "?location=Durgapur&timesteps=1h&units=metric&apikey=ZuosYdgrtiXJpYQFrIRlsQthpQB…"
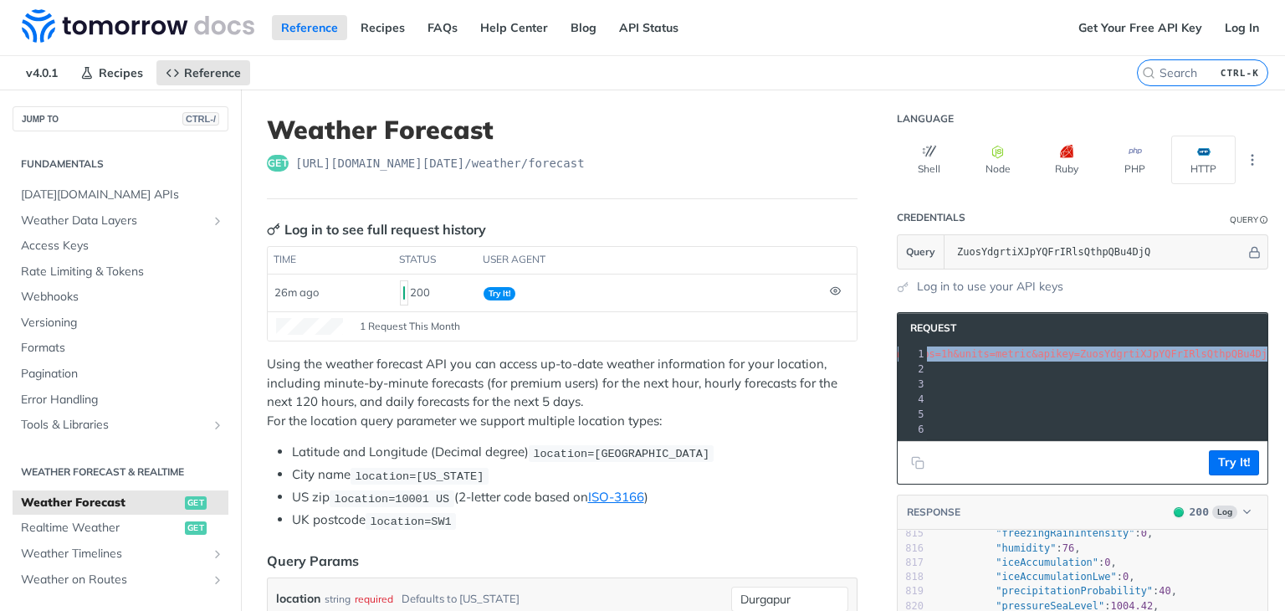
click at [524, 510] on li "UK postcode location=SW1" at bounding box center [575, 519] width 566 height 19
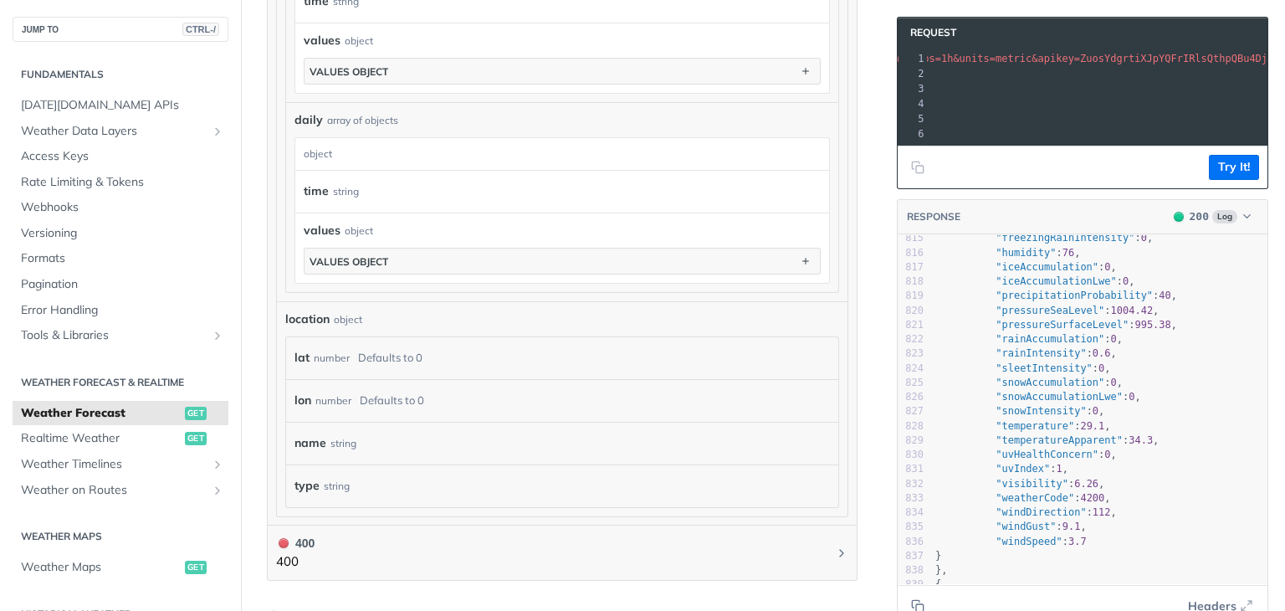
scroll to position [11943, 0]
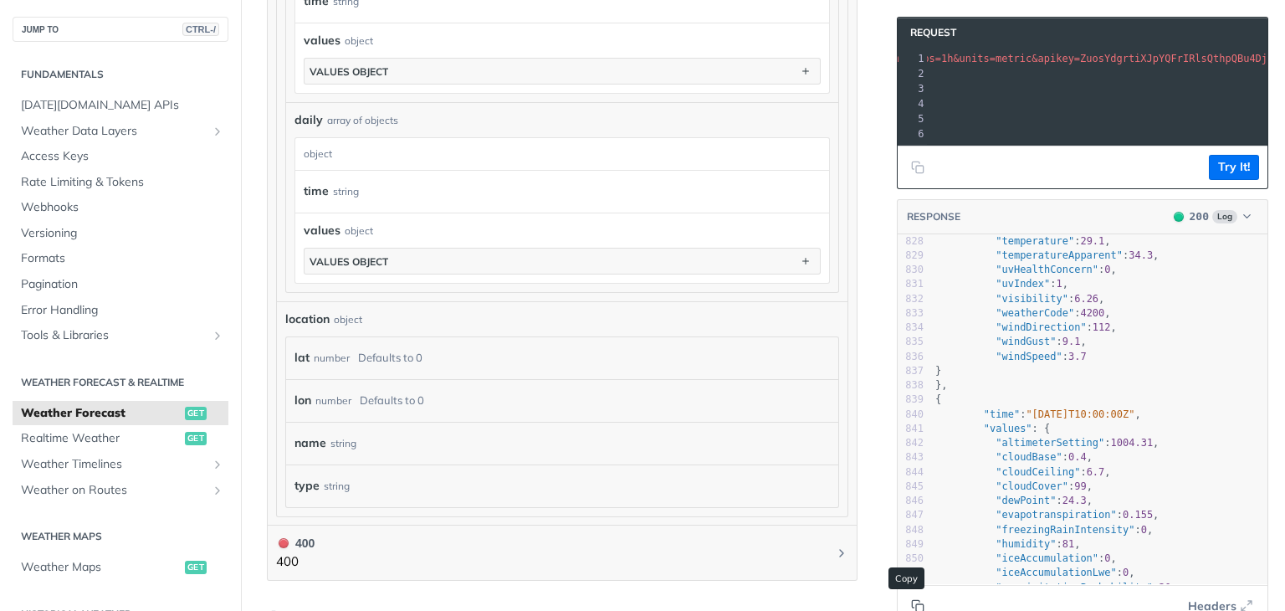
click at [906, 596] on button "Copy to clipboard" at bounding box center [917, 605] width 23 height 25
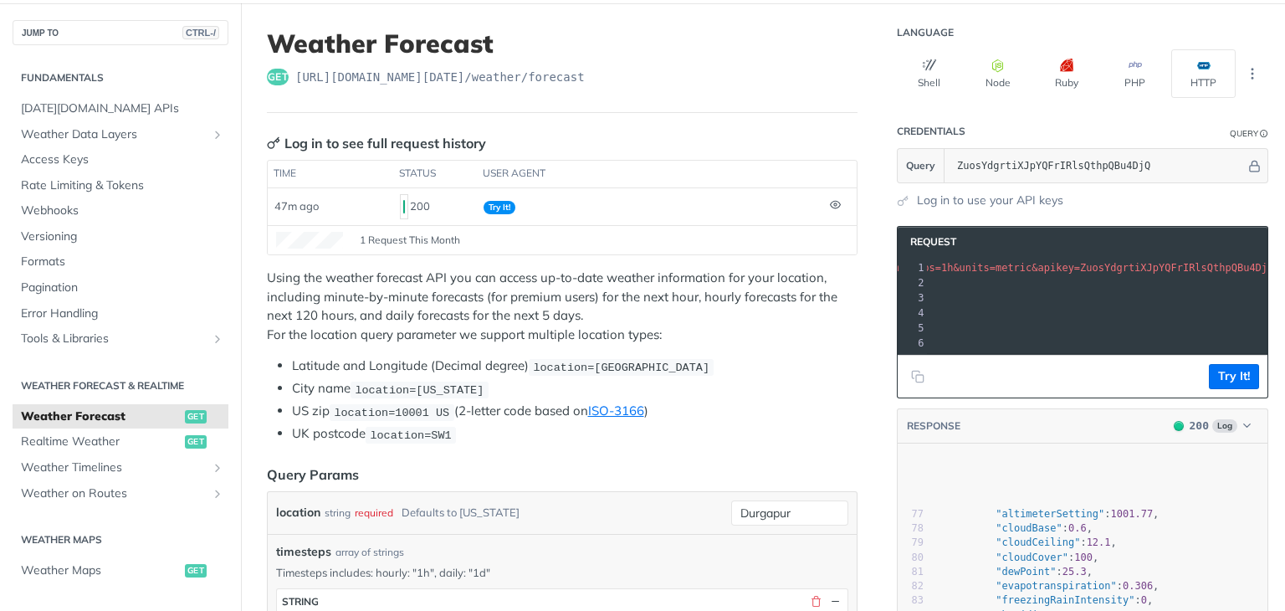
scroll to position [1038, 0]
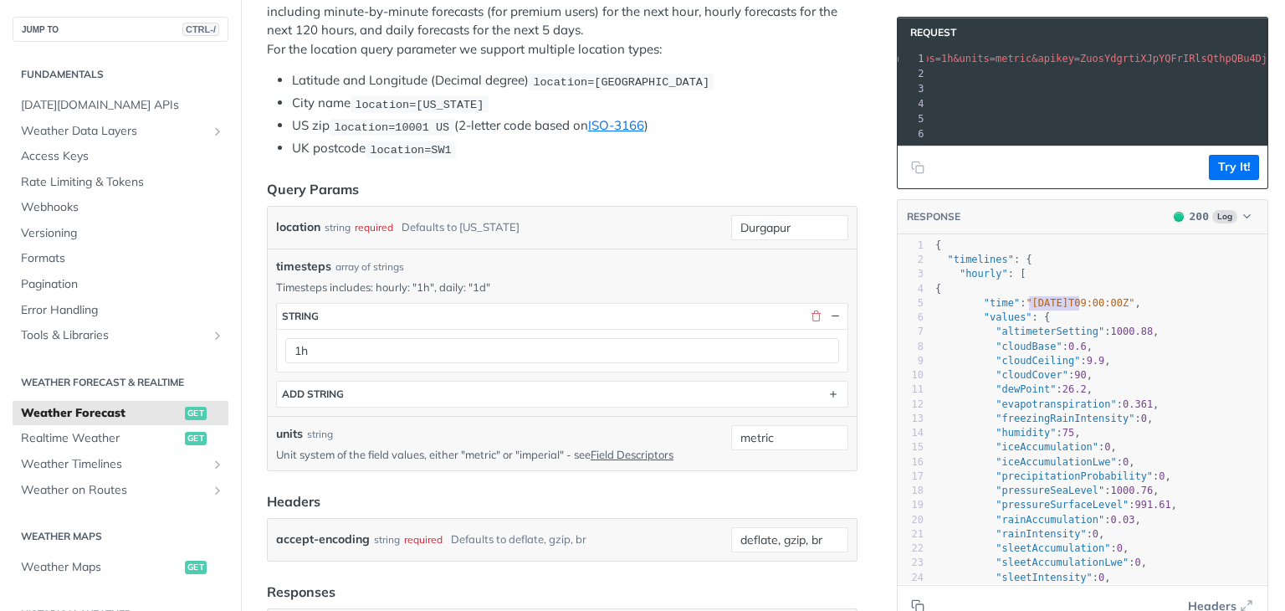
type textarea "[DATE]"
drag, startPoint x: 1017, startPoint y: 315, endPoint x: 1070, endPoint y: 312, distance: 53.6
click at [1070, 309] on span ""[DATE]T09:00:00Z"" at bounding box center [1080, 303] width 109 height 12
type textarea "[DATE]"
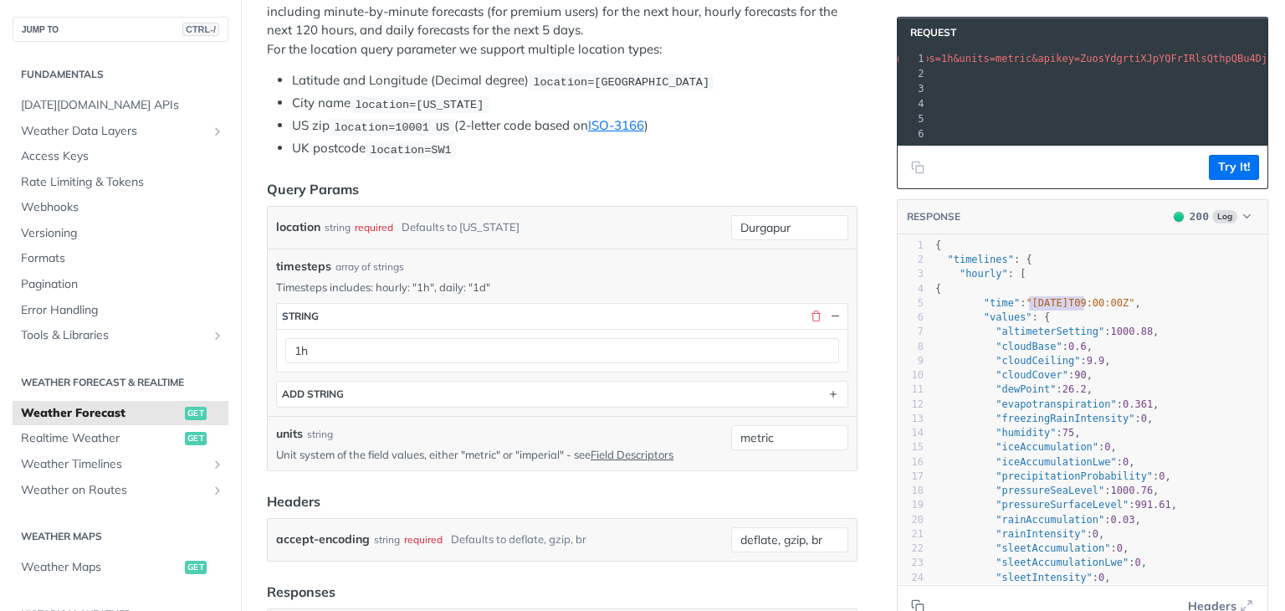
drag, startPoint x: 1019, startPoint y: 312, endPoint x: 1070, endPoint y: 316, distance: 51.2
click at [1070, 309] on span ""[DATE]T09:00:00Z"" at bounding box center [1080, 303] width 109 height 12
